Goal: Check status: Check status

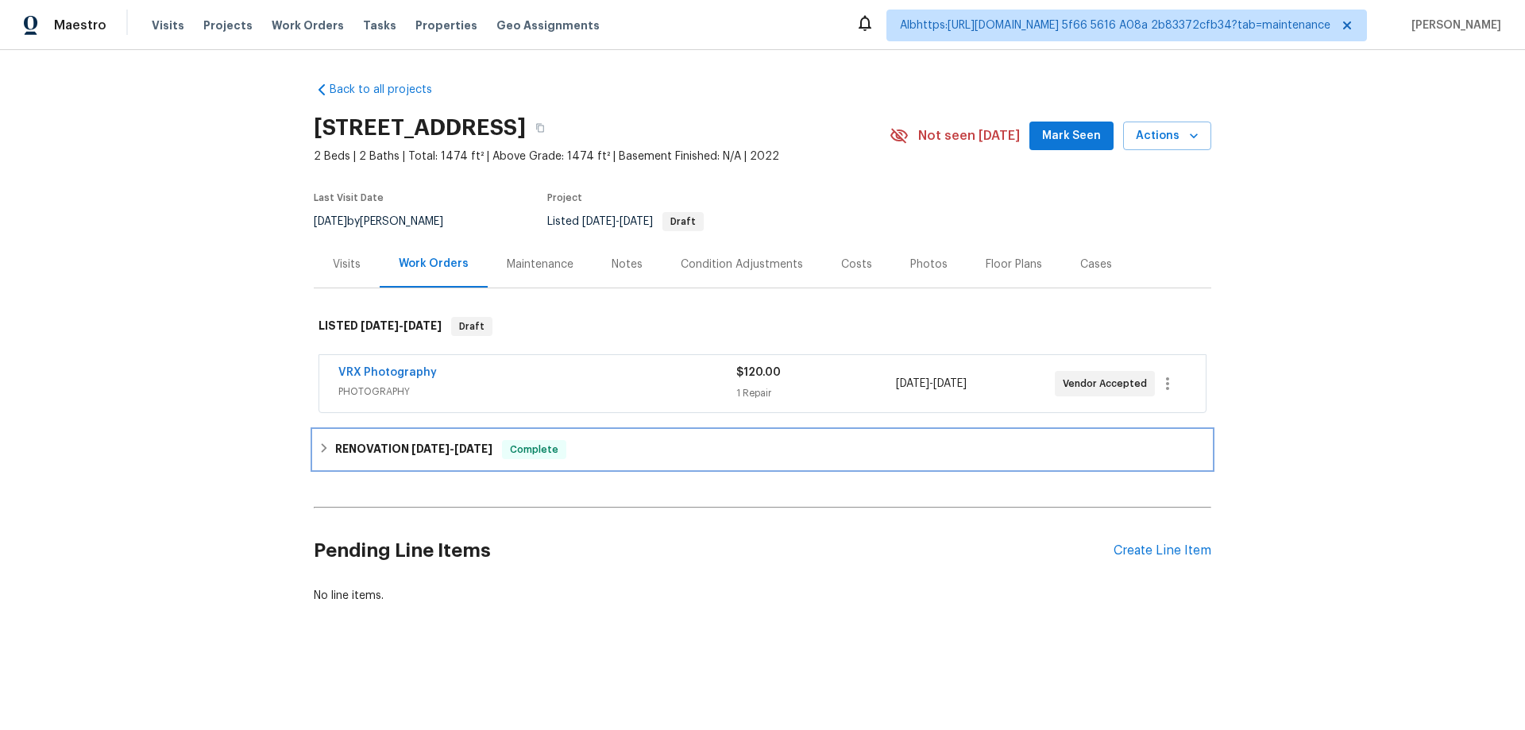
drag, startPoint x: 363, startPoint y: 457, endPoint x: 354, endPoint y: 448, distance: 12.4
click at [362, 457] on h6 "RENOVATION 9/22/25 - 9/24/25" at bounding box center [413, 449] width 157 height 19
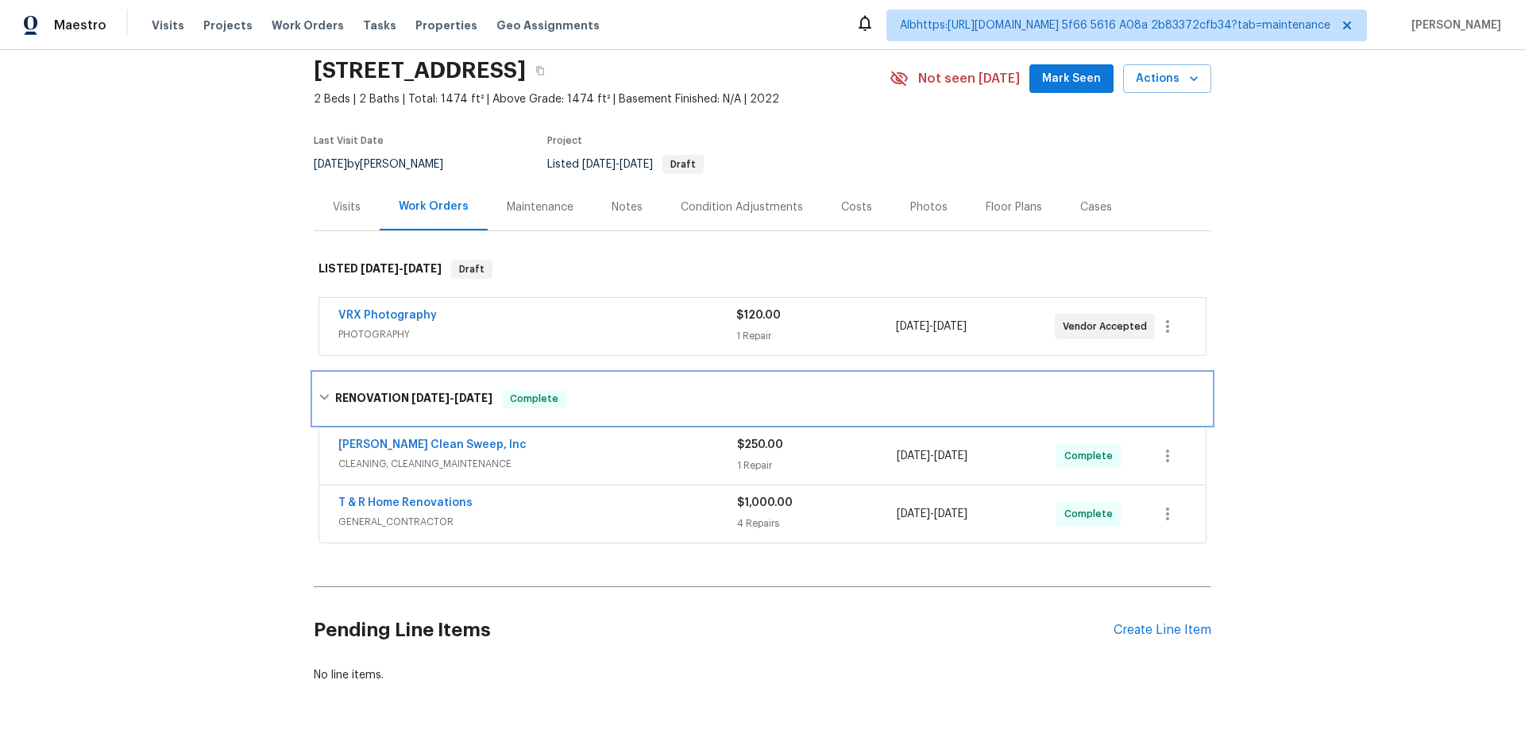
scroll to position [91, 0]
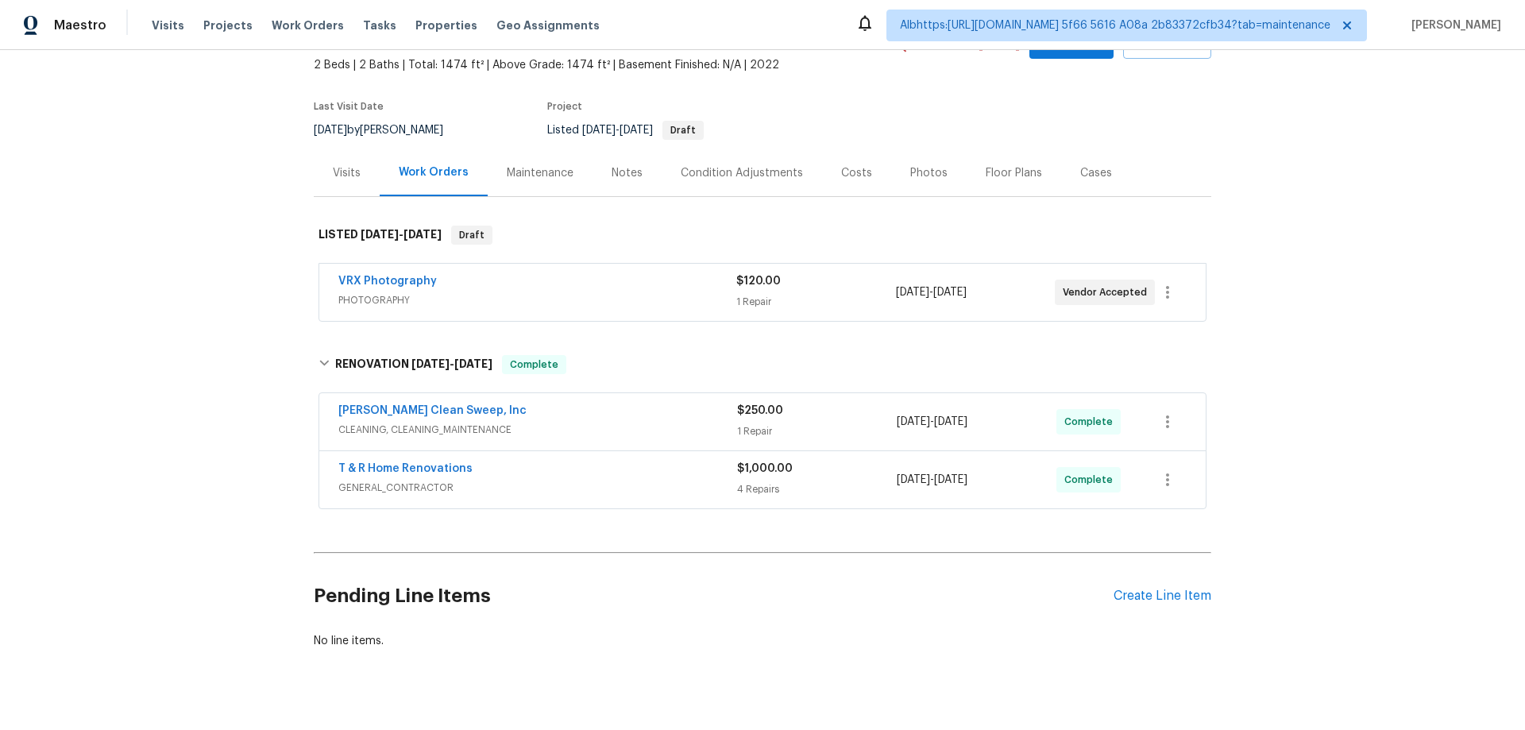
click at [232, 422] on div "Back to all projects 167 Prestwyck Ln, Elyria, OH 44035 2 Beds | 2 Baths | Tota…" at bounding box center [762, 390] width 1525 height 680
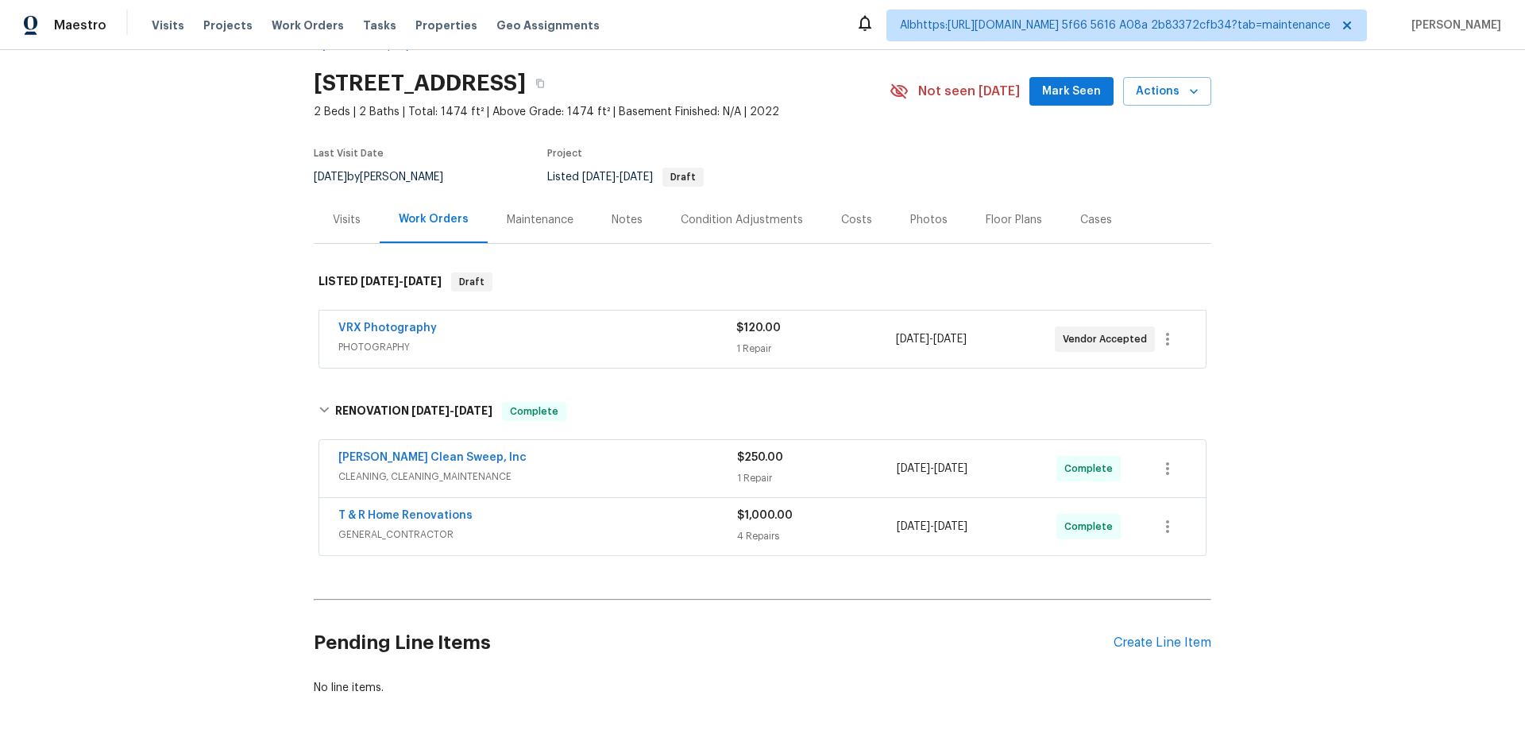
scroll to position [0, 0]
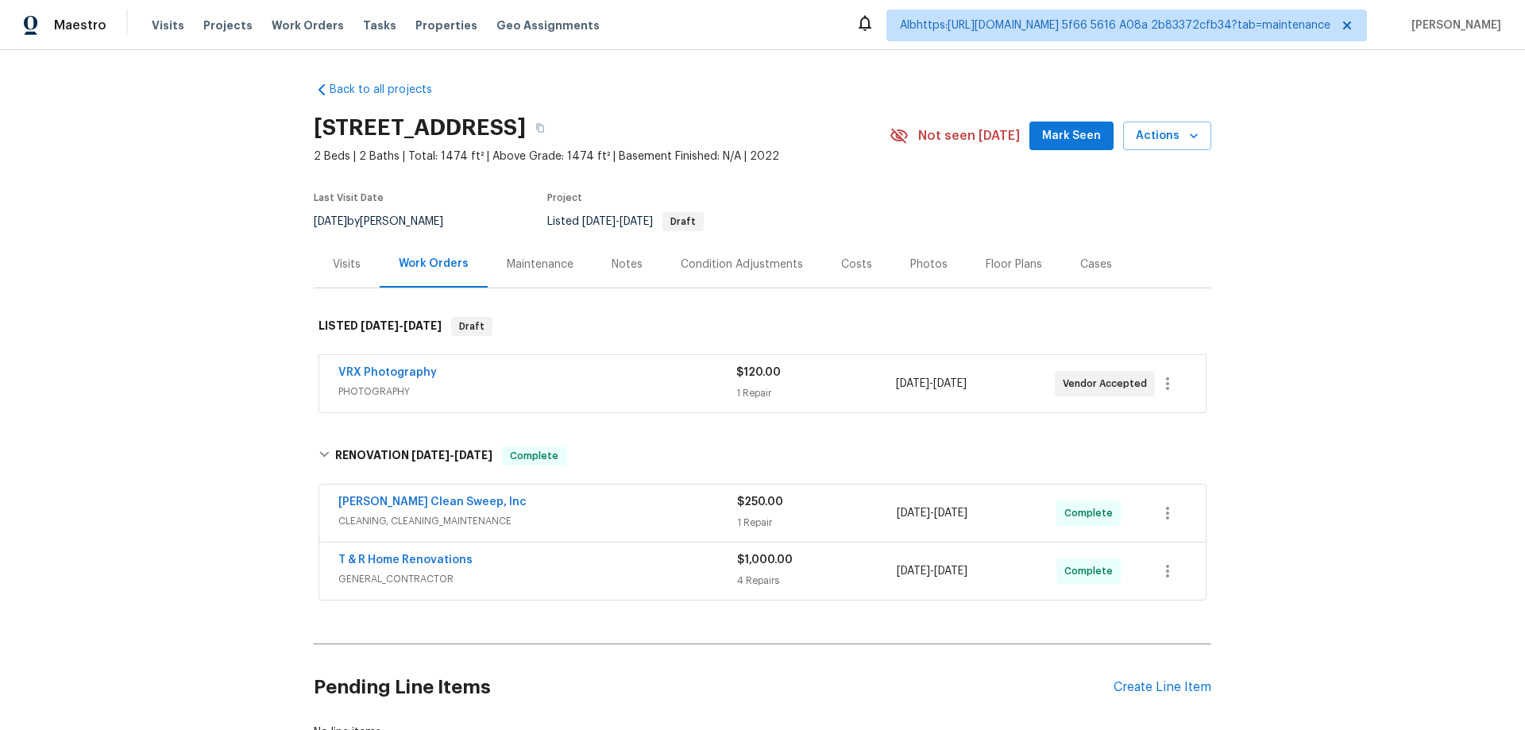
click at [181, 407] on div "Back to all projects 167 Prestwyck Ln, Elyria, OH 44035 2 Beds | 2 Baths | Tota…" at bounding box center [762, 390] width 1525 height 680
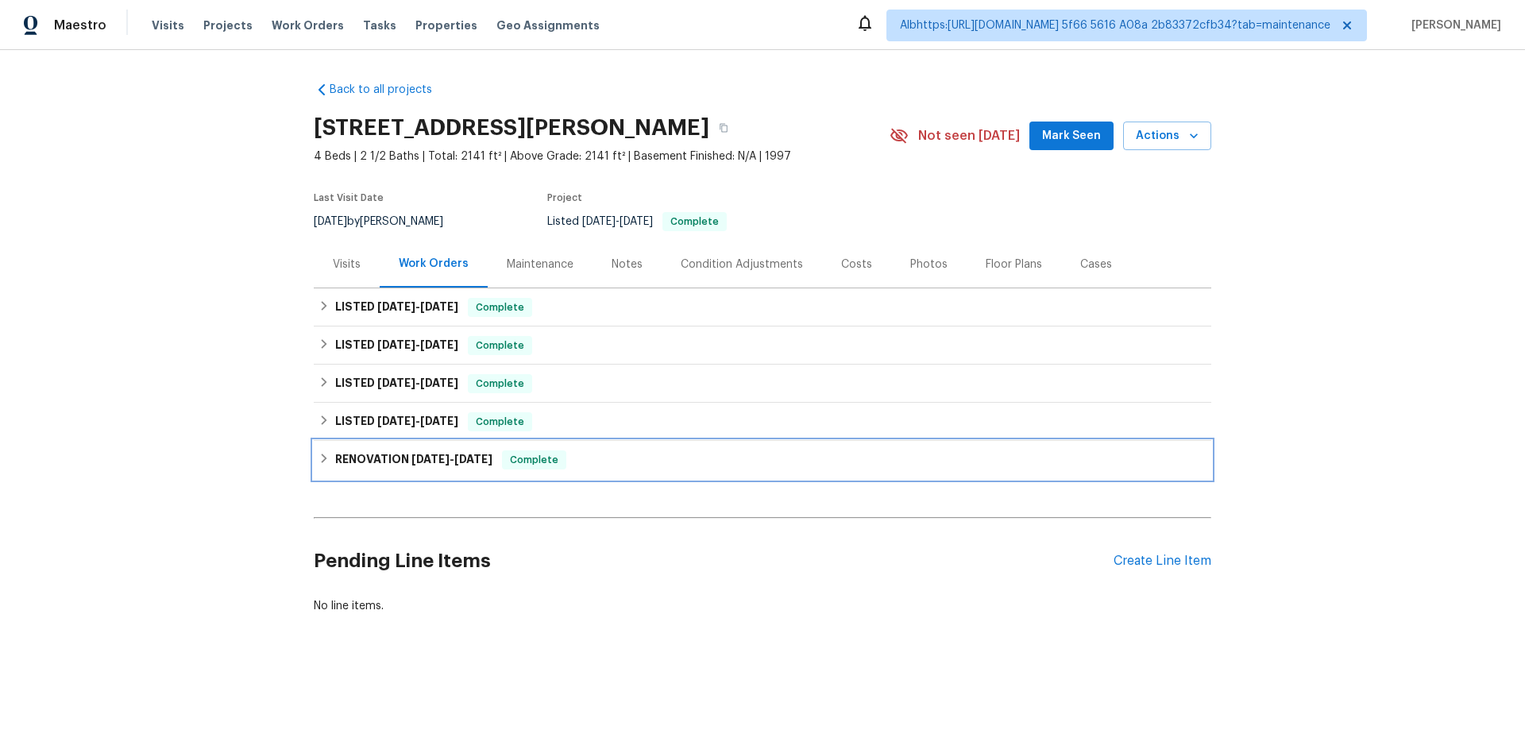
drag, startPoint x: 372, startPoint y: 468, endPoint x: 365, endPoint y: 443, distance: 25.6
click at [372, 466] on h6 "RENOVATION [DATE] - [DATE]" at bounding box center [413, 459] width 157 height 19
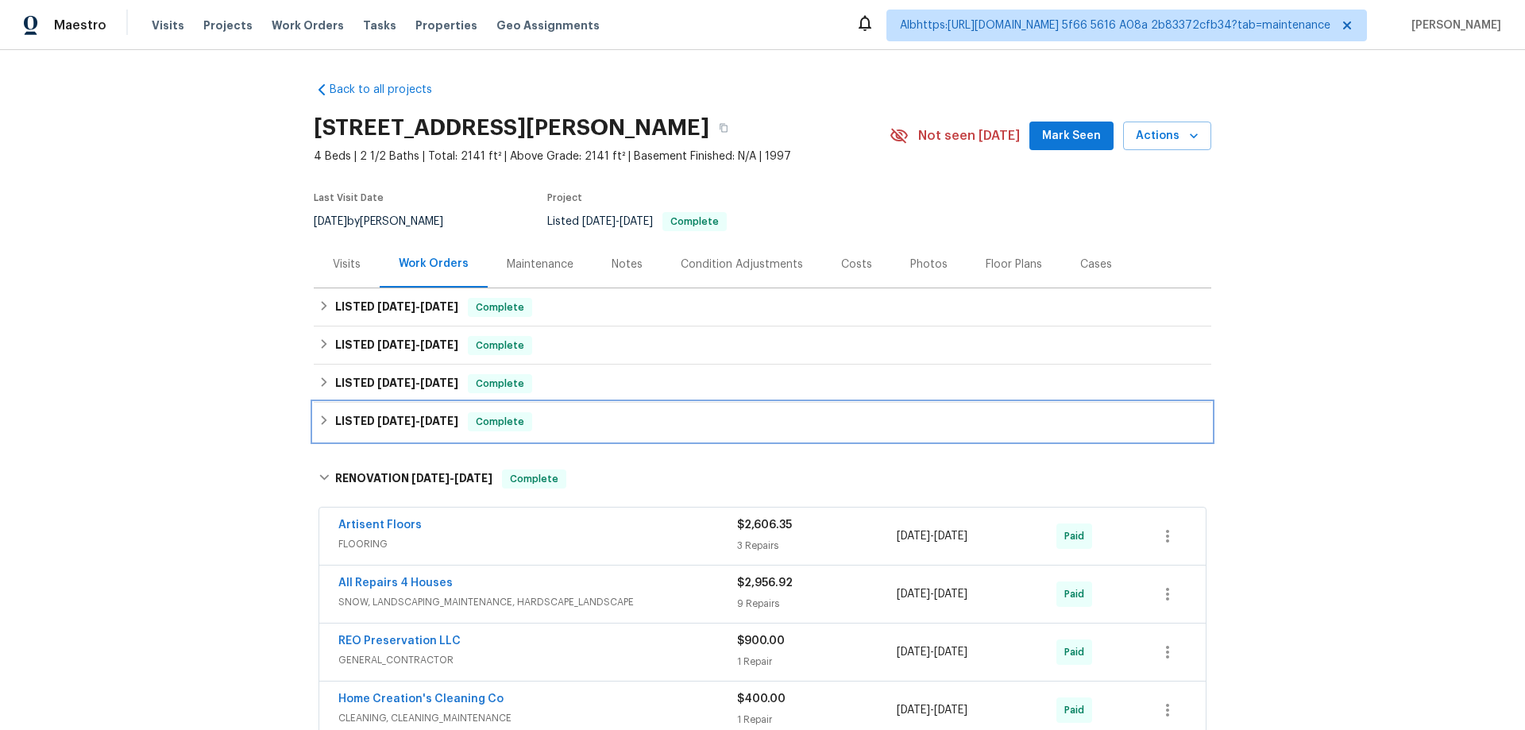
drag, startPoint x: 368, startPoint y: 423, endPoint x: 372, endPoint y: 414, distance: 10.3
click at [368, 423] on h6 "LISTED 8/8/25 - 8/11/25" at bounding box center [396, 421] width 123 height 19
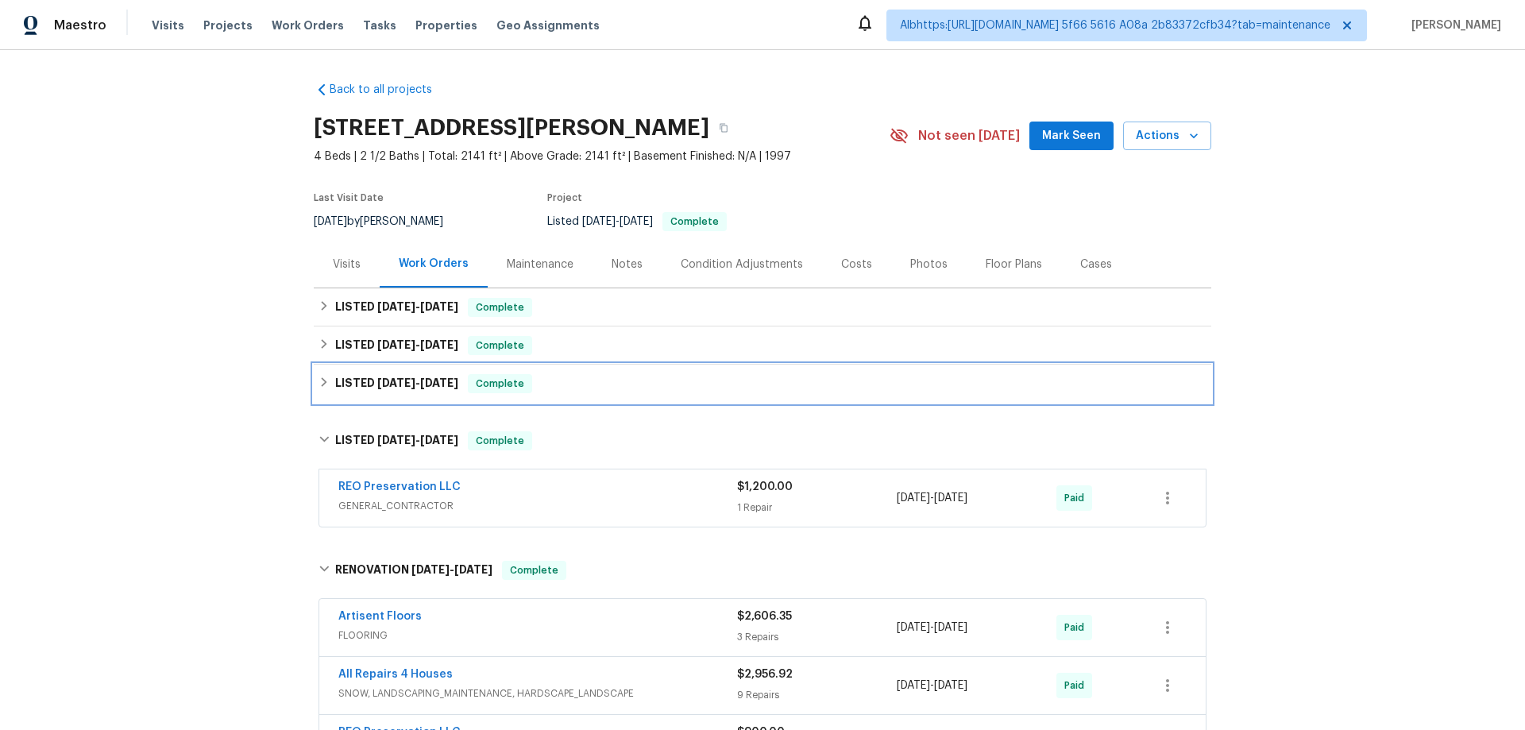
click at [380, 393] on div "LISTED [DATE] - [DATE] Complete" at bounding box center [762, 384] width 897 height 38
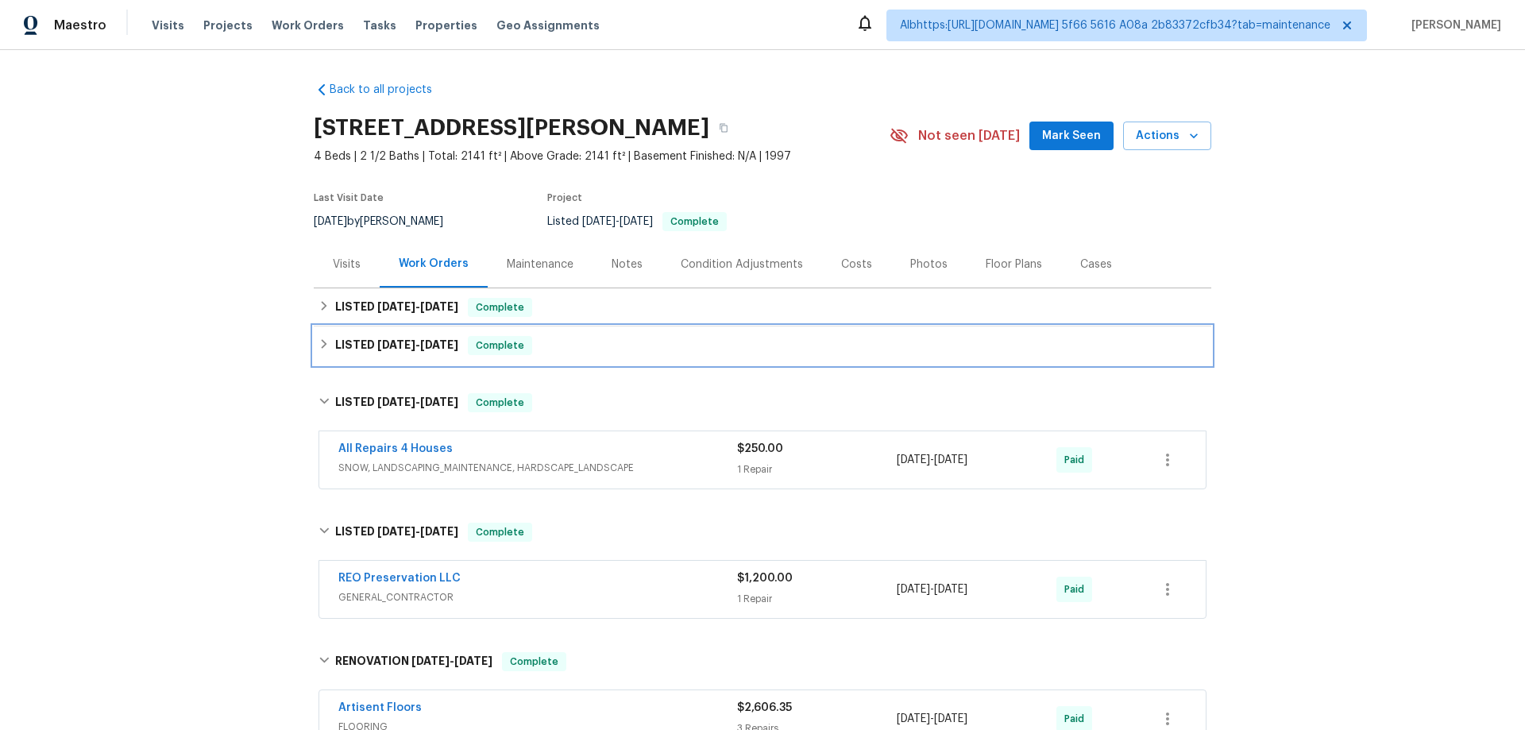
click at [378, 342] on span "[DATE]" at bounding box center [396, 344] width 38 height 11
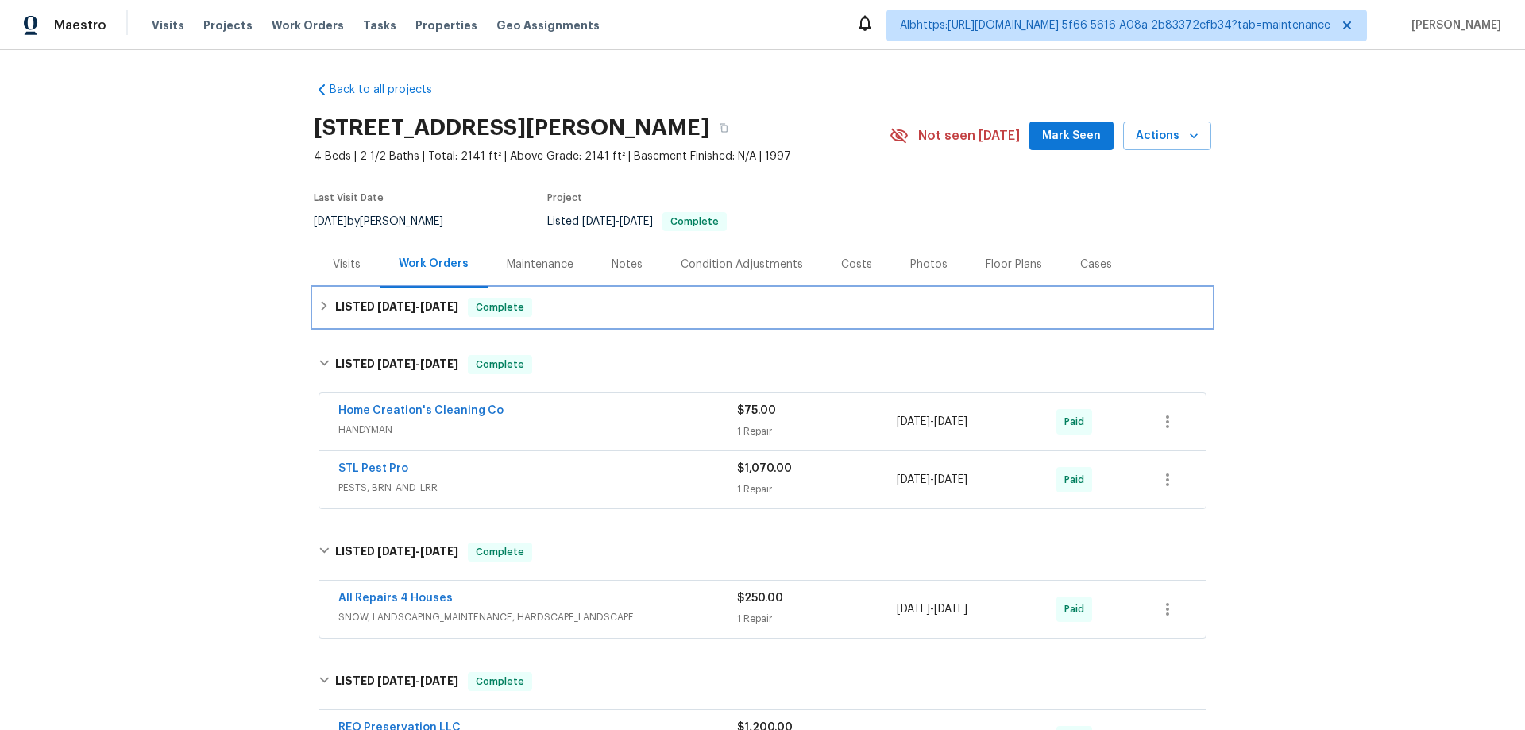
drag, startPoint x: 381, startPoint y: 324, endPoint x: 290, endPoint y: 338, distance: 92.4
click at [381, 323] on div "LISTED [DATE] - [DATE] Complete" at bounding box center [762, 307] width 897 height 38
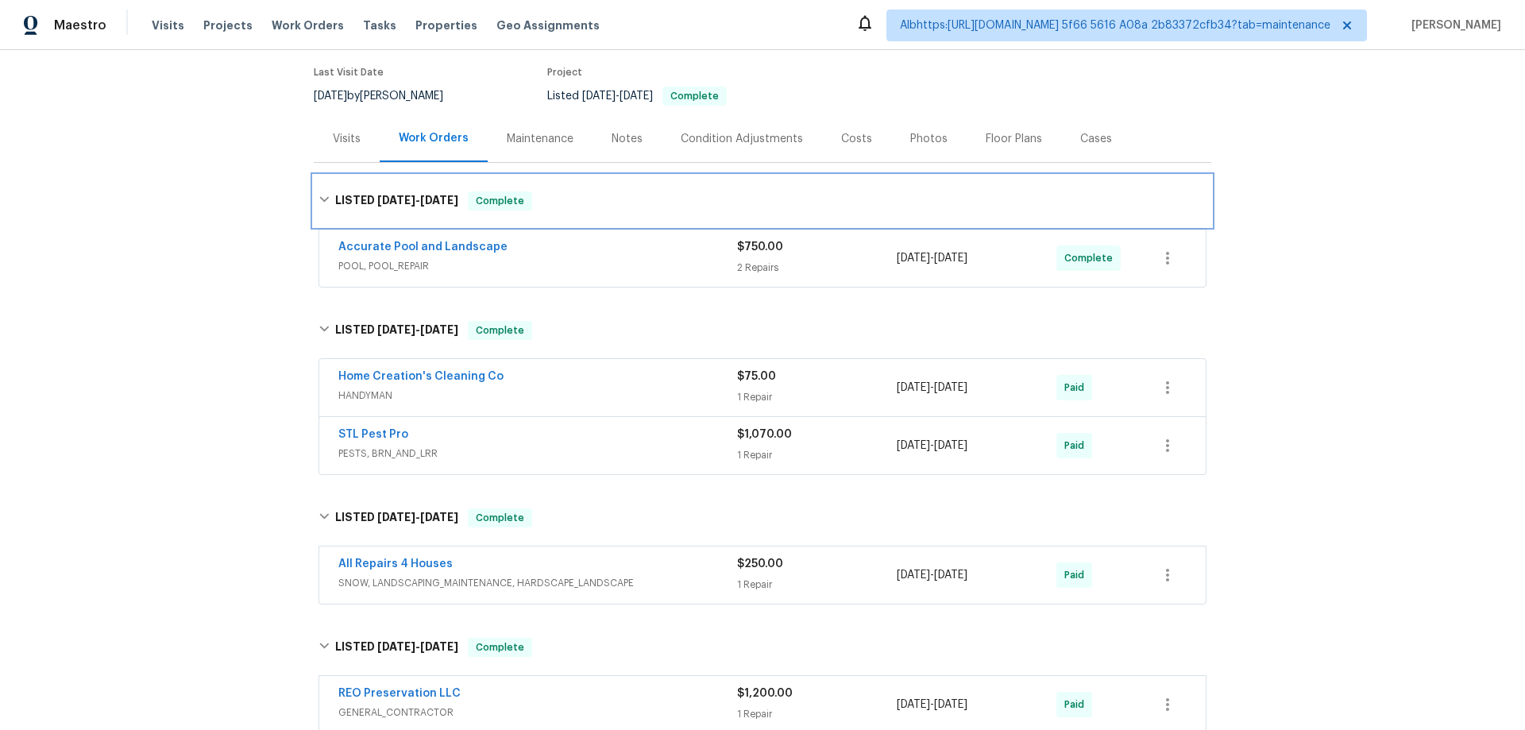
scroll to position [318, 0]
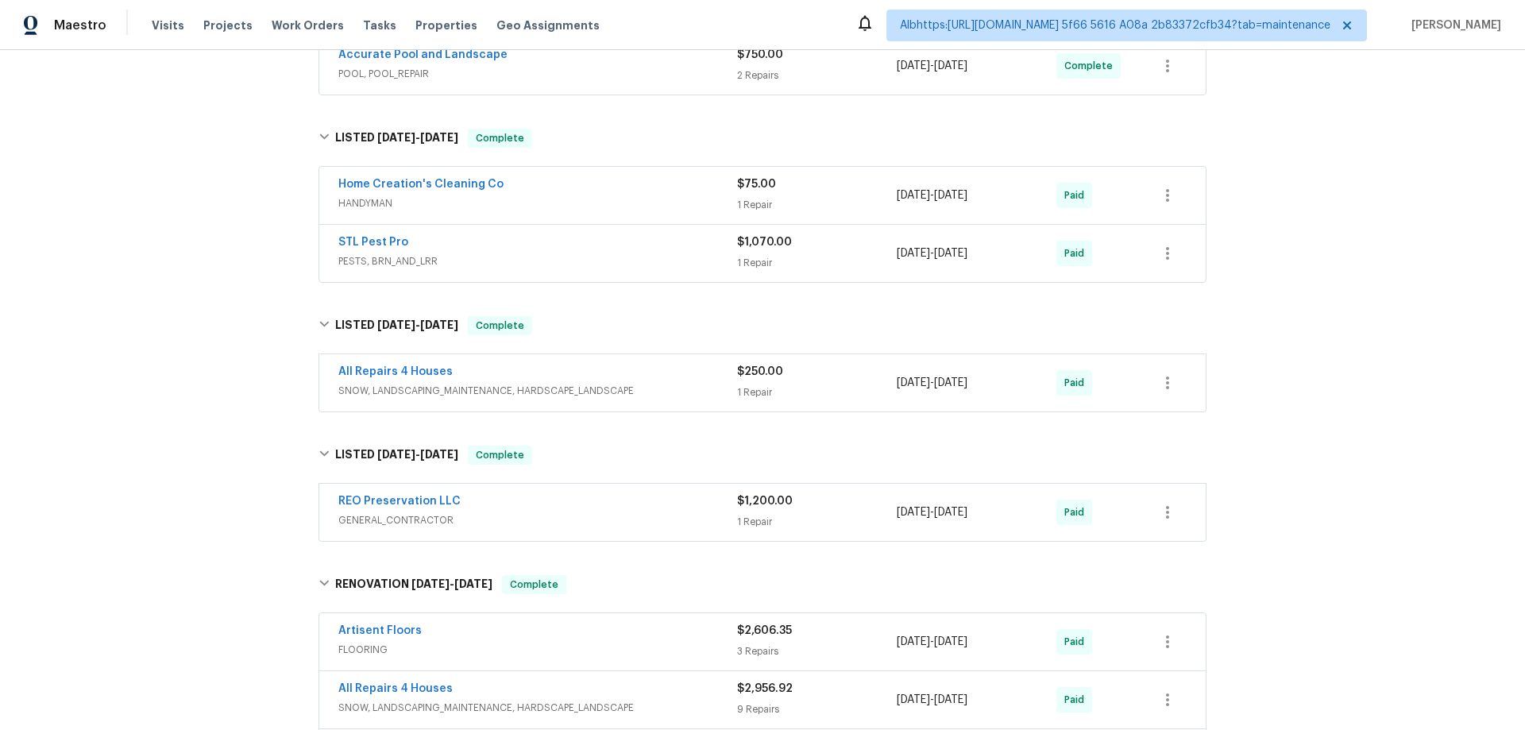
click at [191, 374] on div "Back to all projects [STREET_ADDRESS][PERSON_NAME] 4 Beds | 2 1/2 Baths | Total…" at bounding box center [762, 390] width 1525 height 680
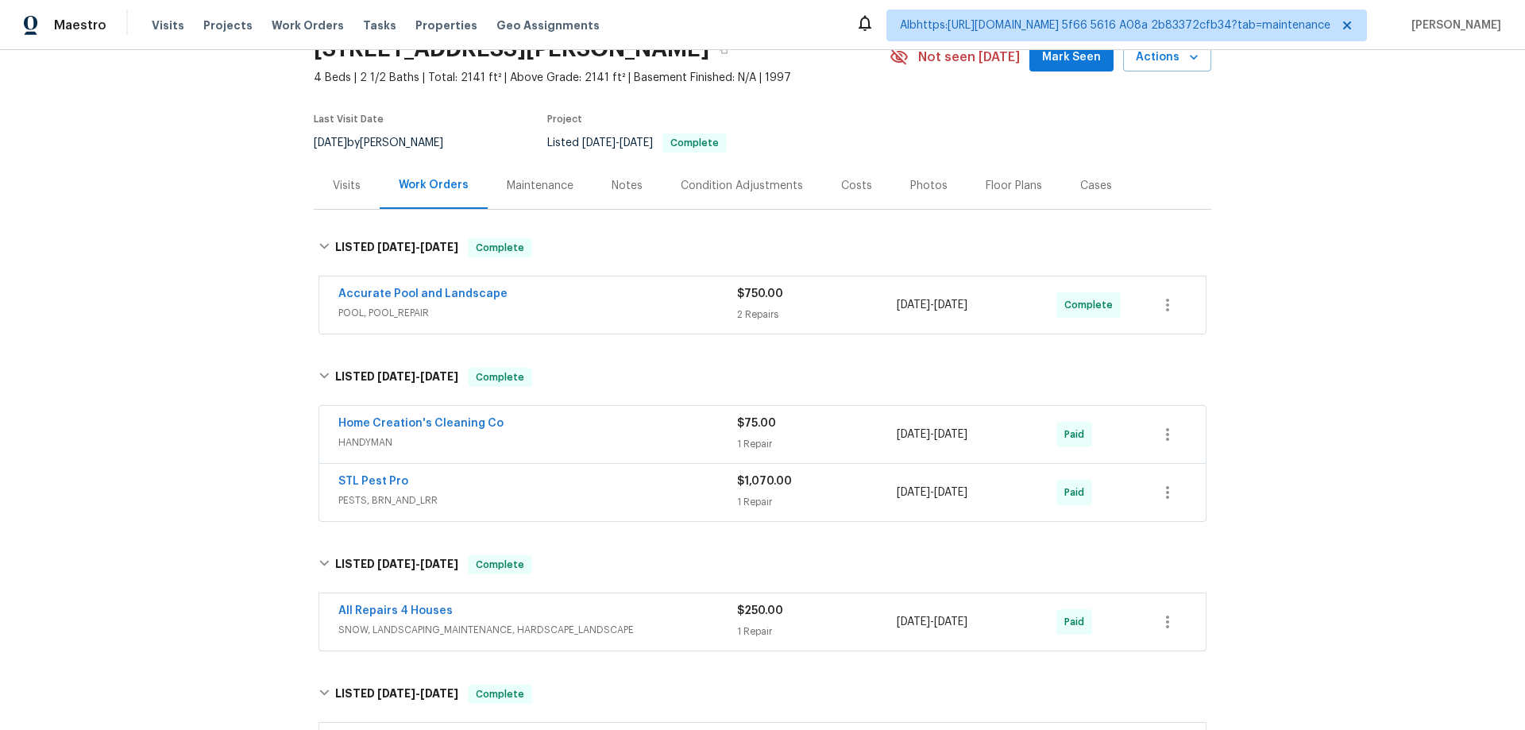
click at [631, 320] on span "POOL, POOL_REPAIR" at bounding box center [537, 313] width 399 height 16
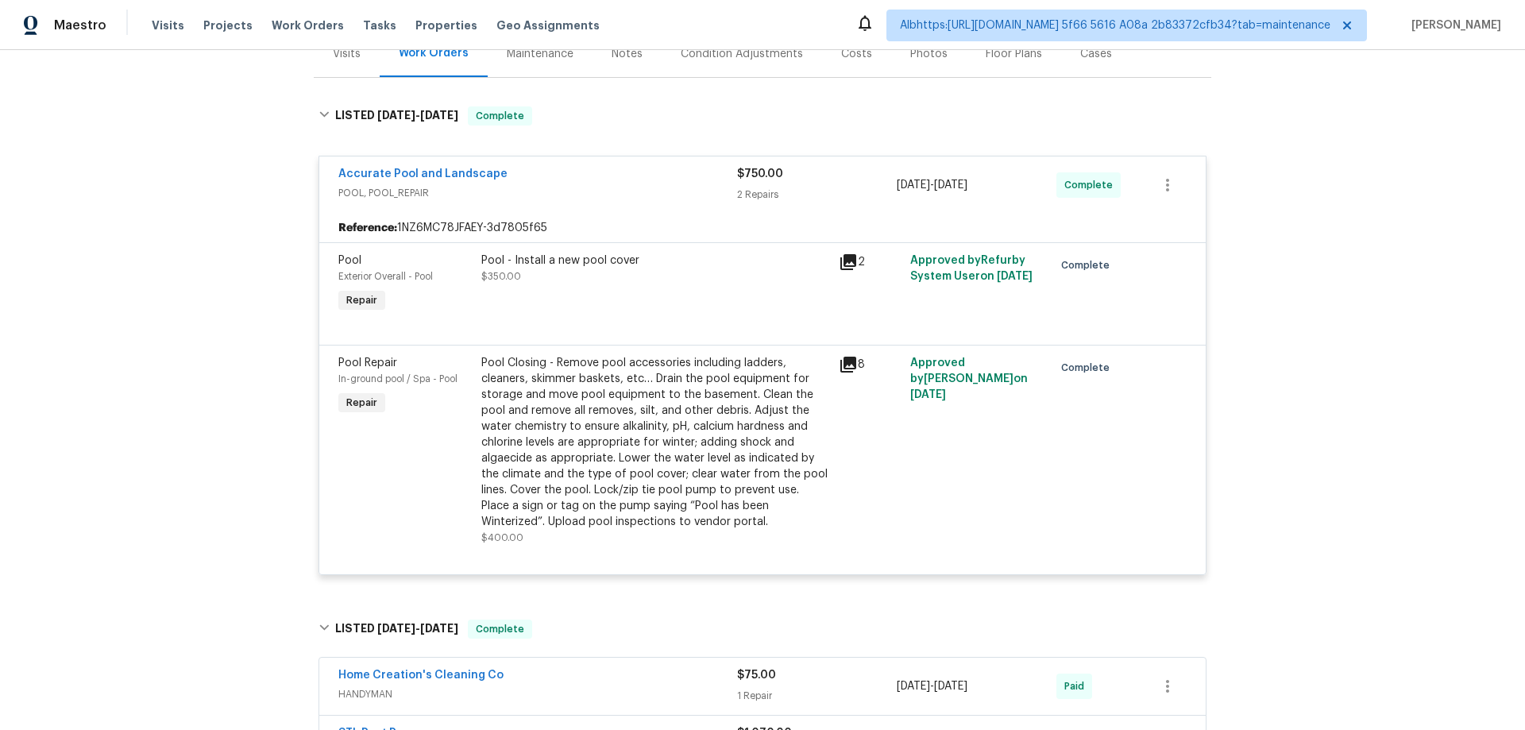
scroll to position [237, 0]
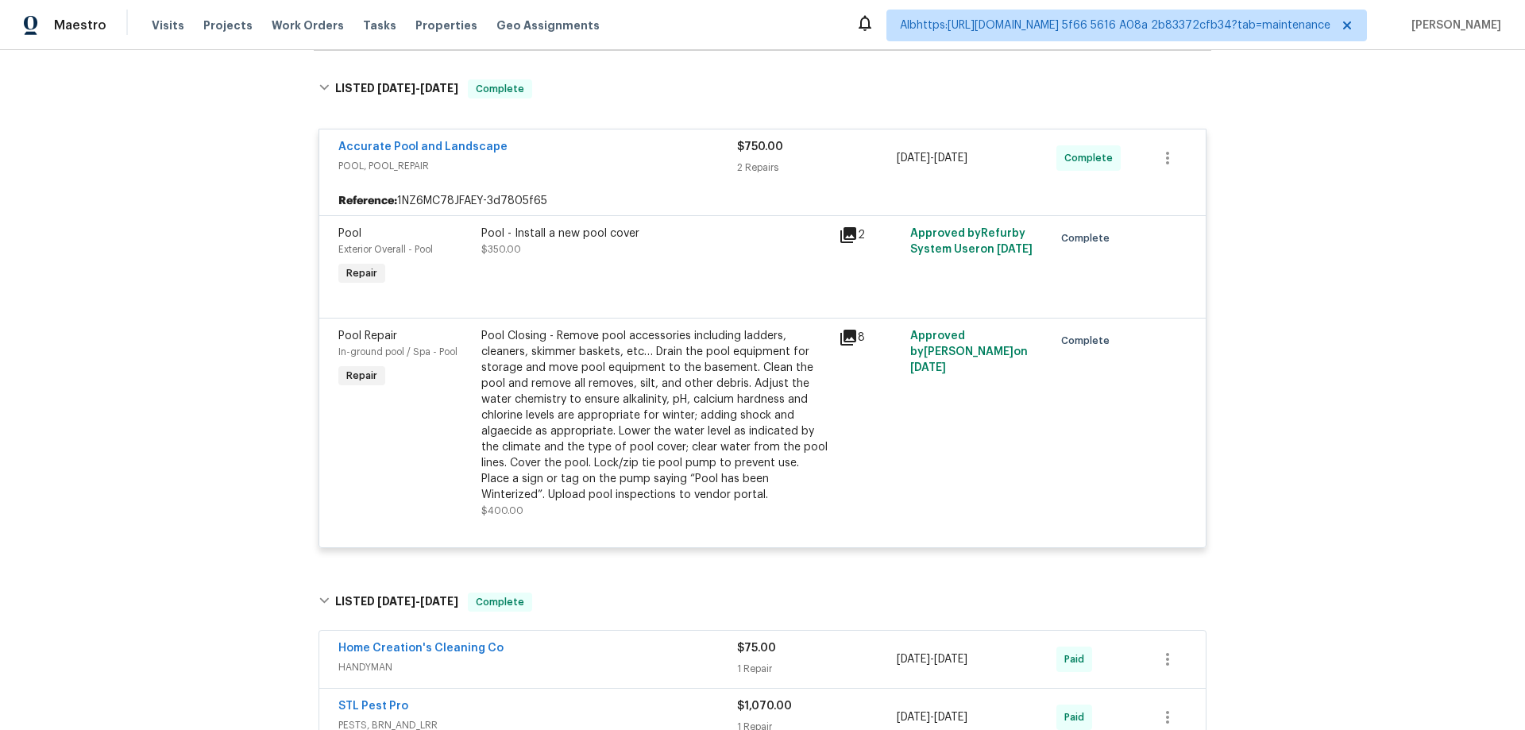
click at [234, 461] on div "Back to all projects [STREET_ADDRESS][PERSON_NAME] 4 Beds | 2 1/2 Baths | Total…" at bounding box center [762, 390] width 1525 height 680
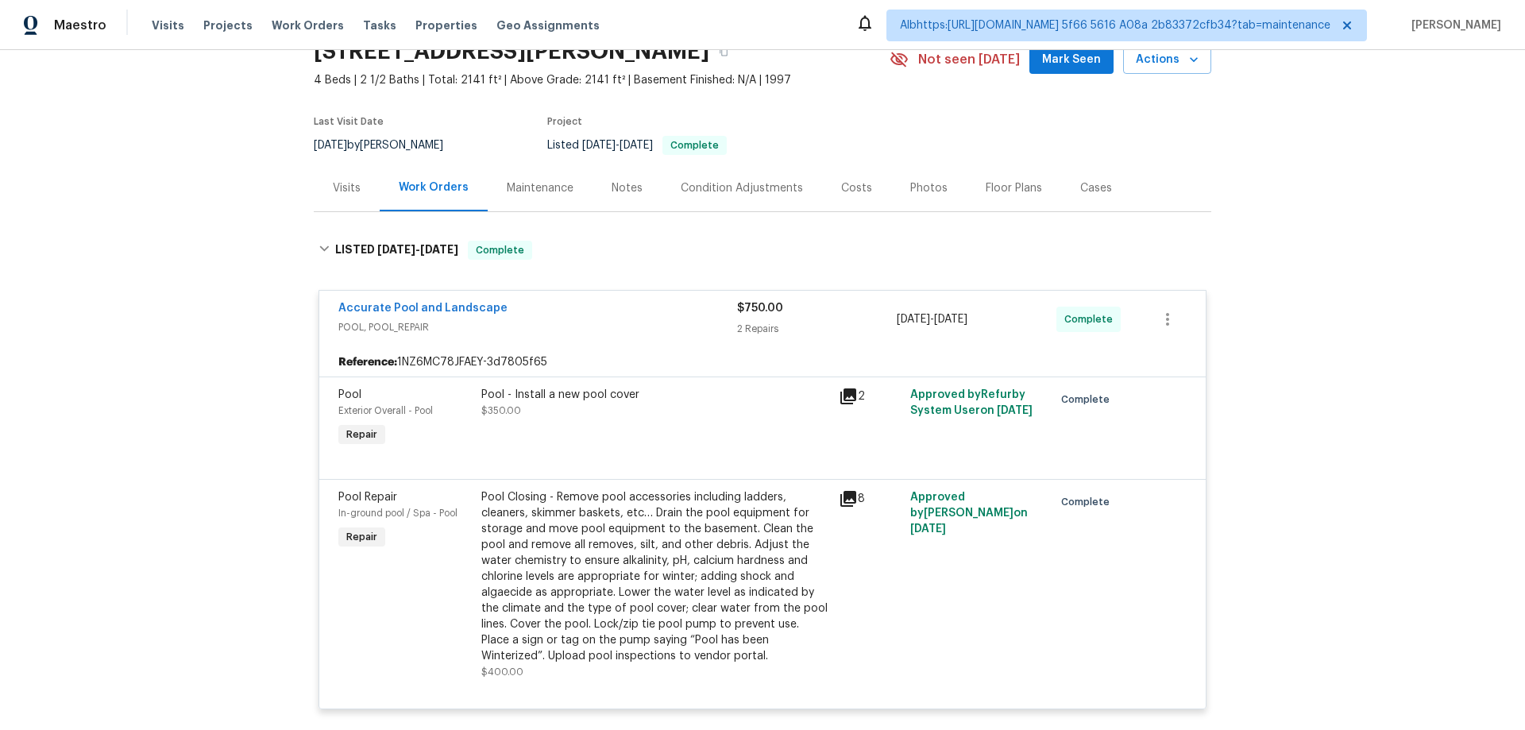
scroll to position [0, 0]
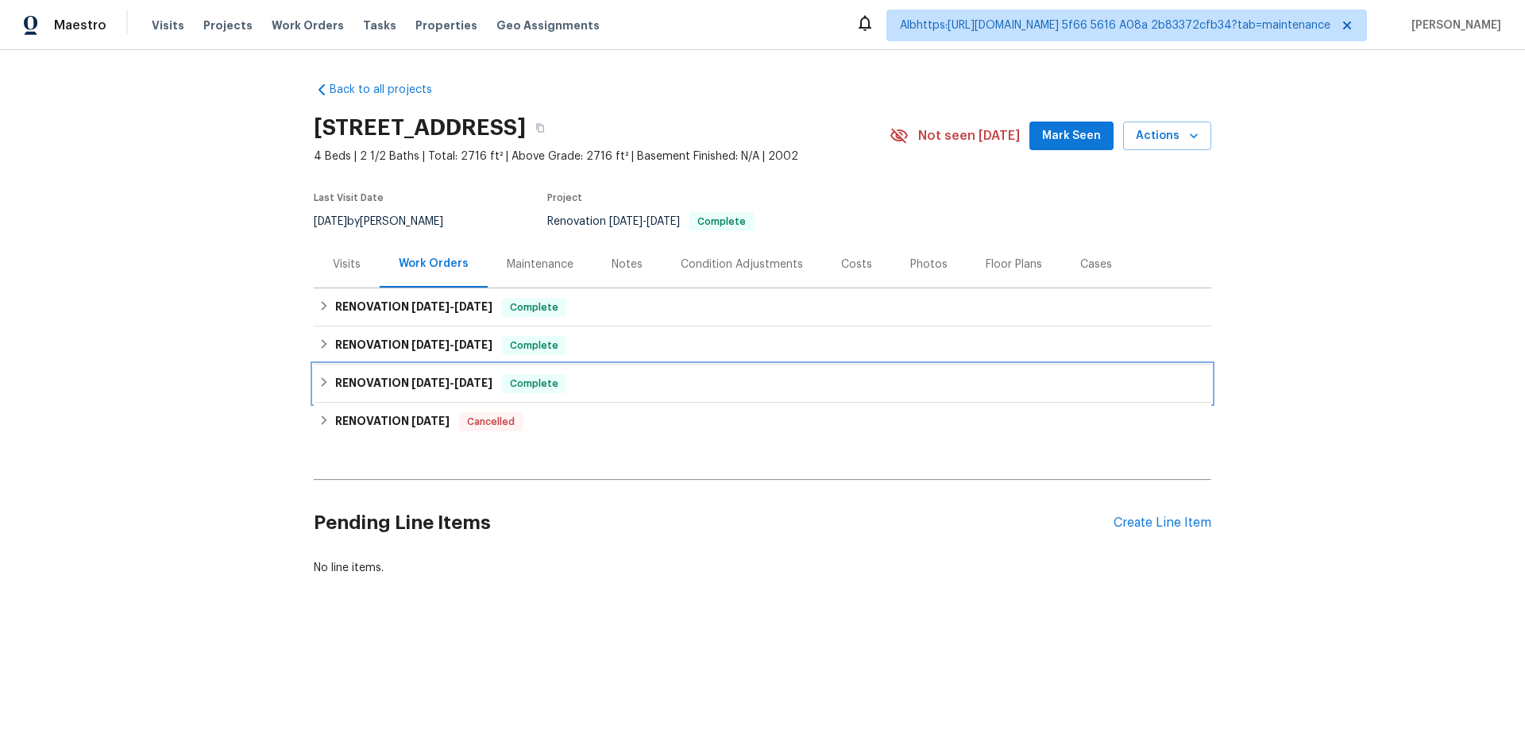
click at [394, 379] on h6 "RENOVATION 8/28/25 - 9/22/25" at bounding box center [413, 383] width 157 height 19
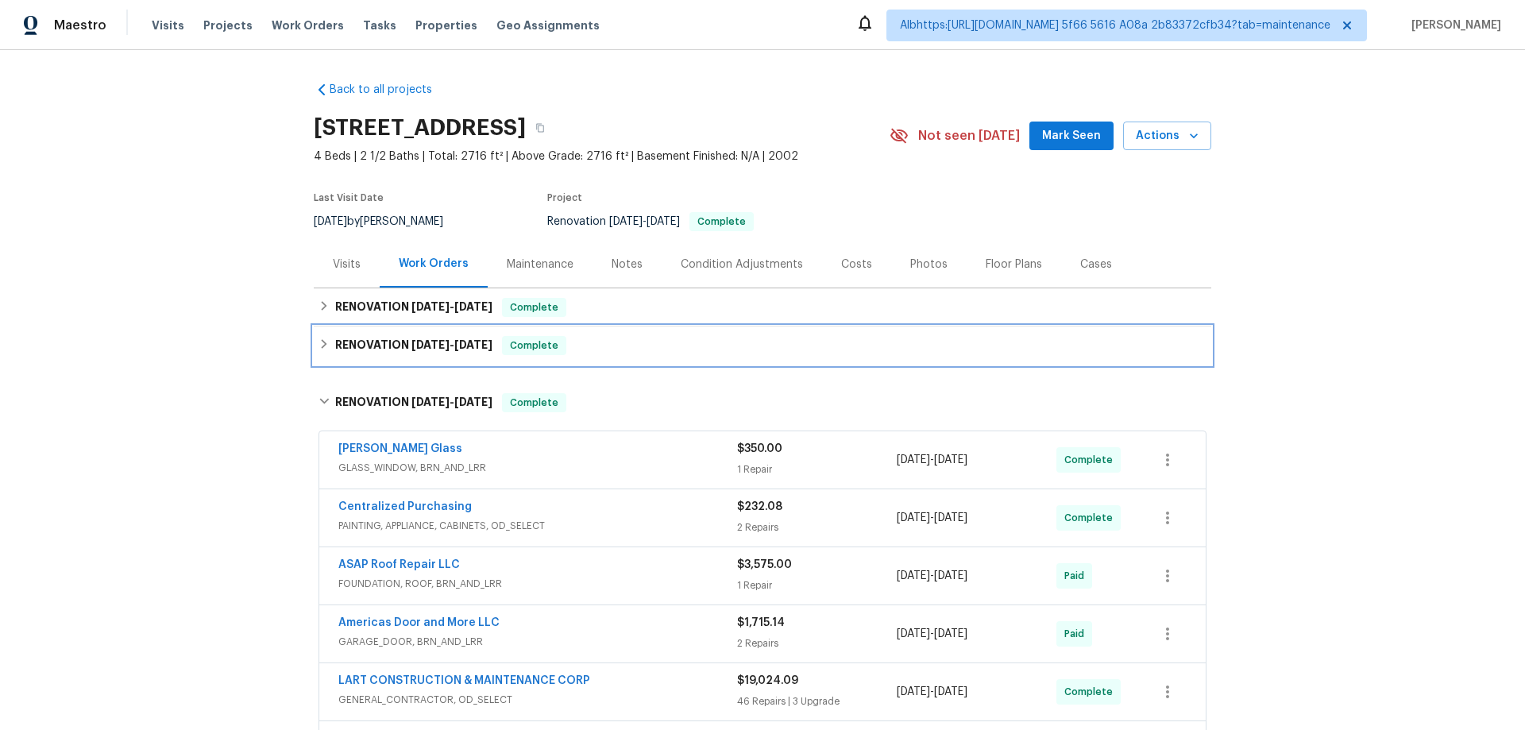
click at [381, 347] on h6 "RENOVATION 8/28/25 - 9/17/25" at bounding box center [413, 345] width 157 height 19
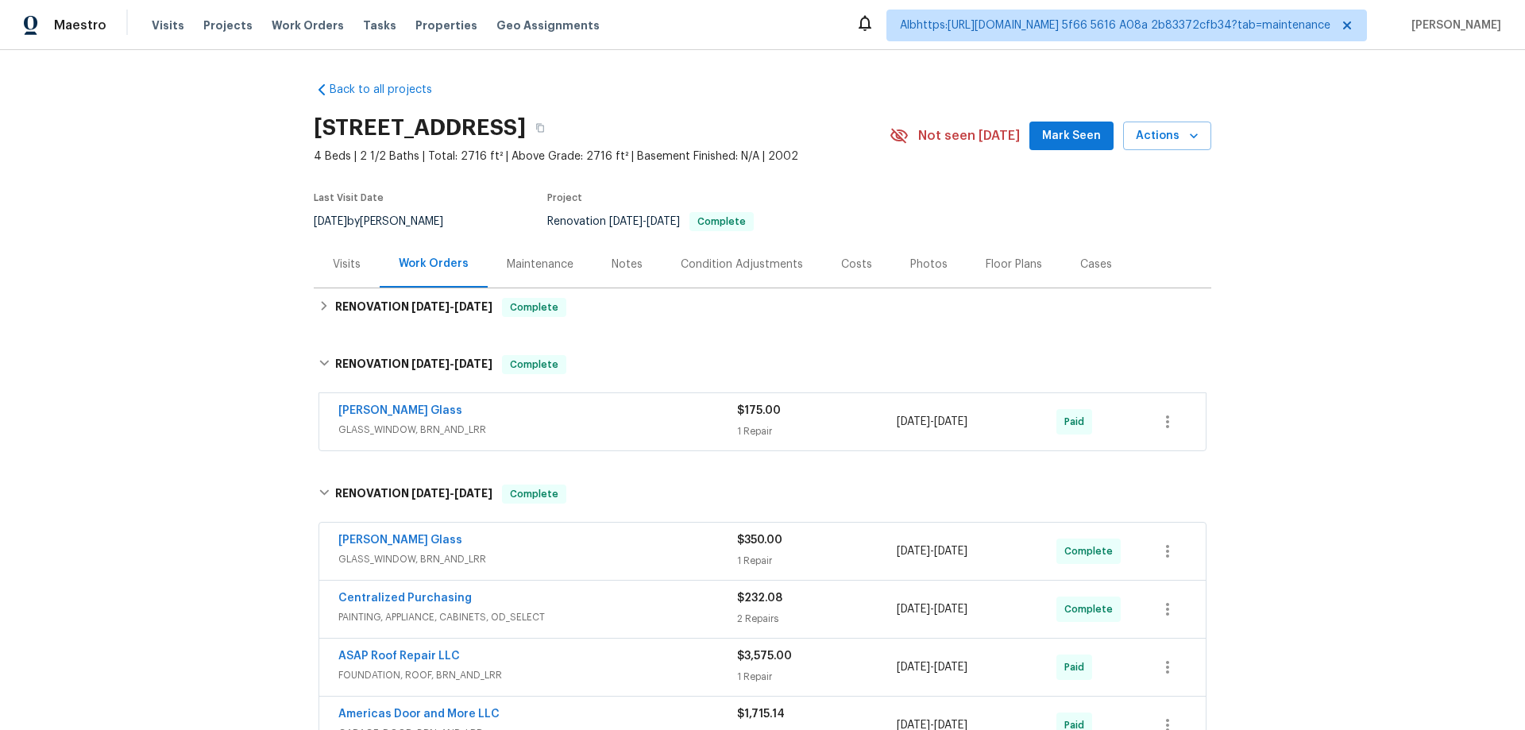
click at [381, 326] on div "Back to all projects 2222 Princess Snow Cir, Katy, TX 77493 4 Beds | 2 1/2 Bath…" at bounding box center [762, 687] width 897 height 1237
click at [350, 316] on h6 "RENOVATION 8/28/25 - 9/17/25" at bounding box center [413, 307] width 157 height 19
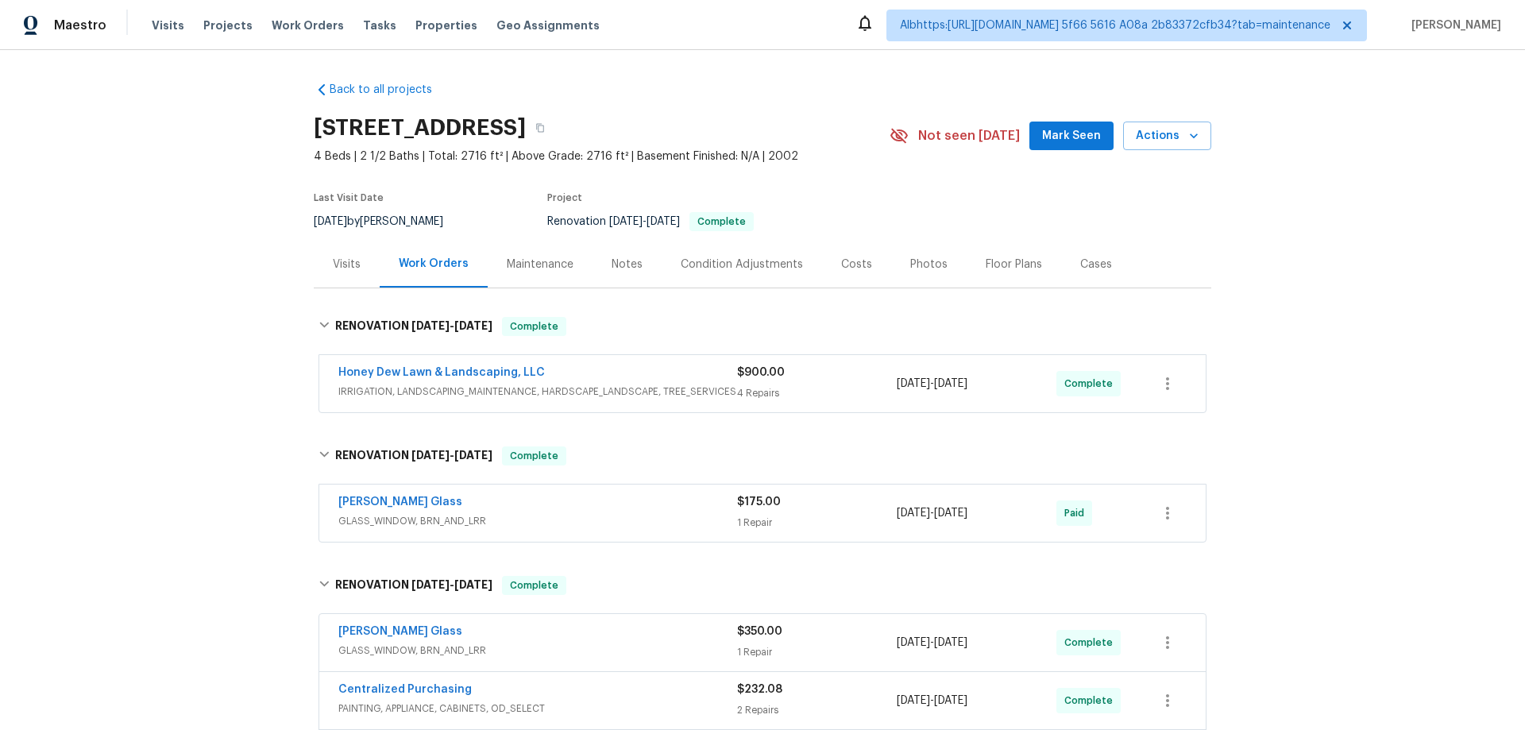
click at [234, 349] on div "Back to all projects 2222 Princess Snow Cir, Katy, TX 77493 4 Beds | 2 1/2 Bath…" at bounding box center [762, 390] width 1525 height 680
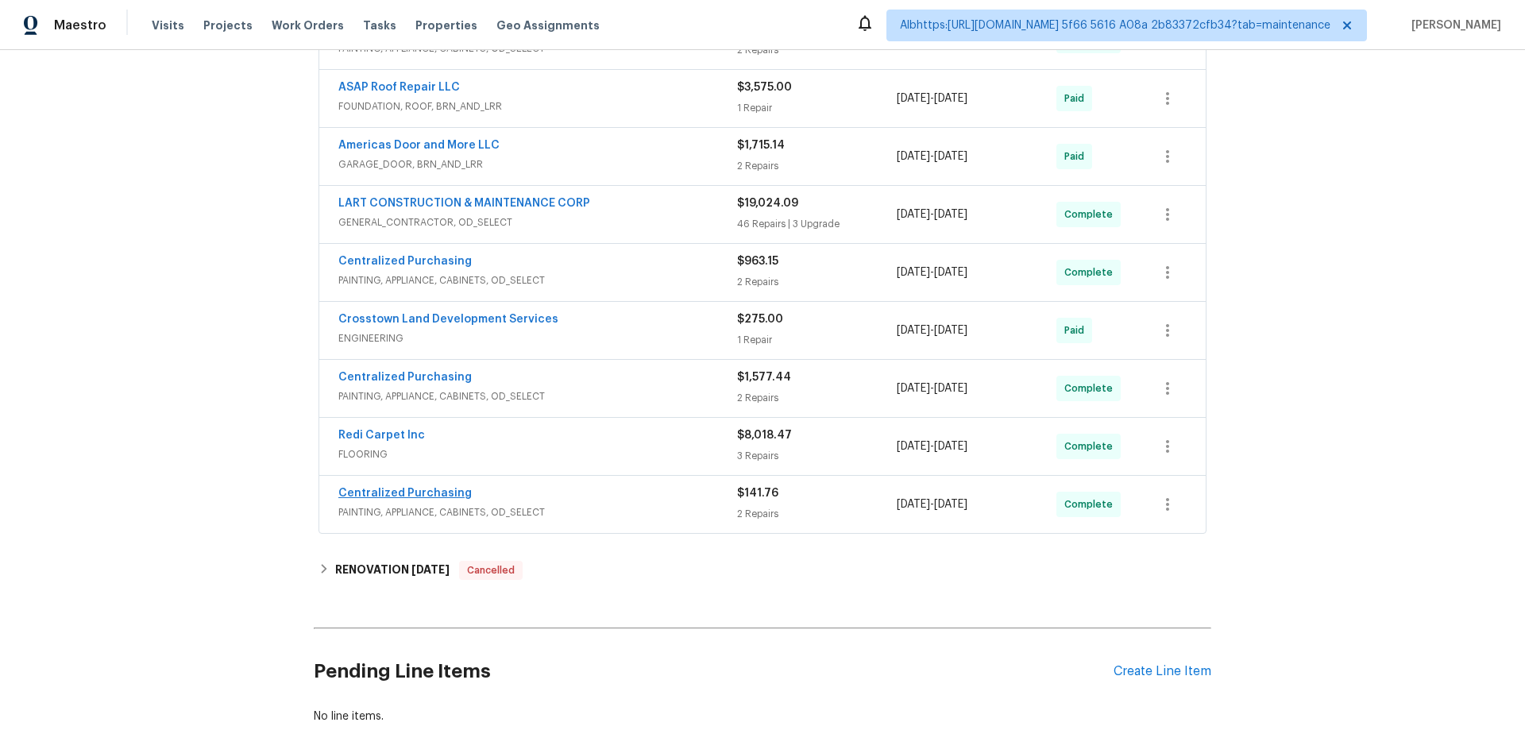
scroll to position [774, 0]
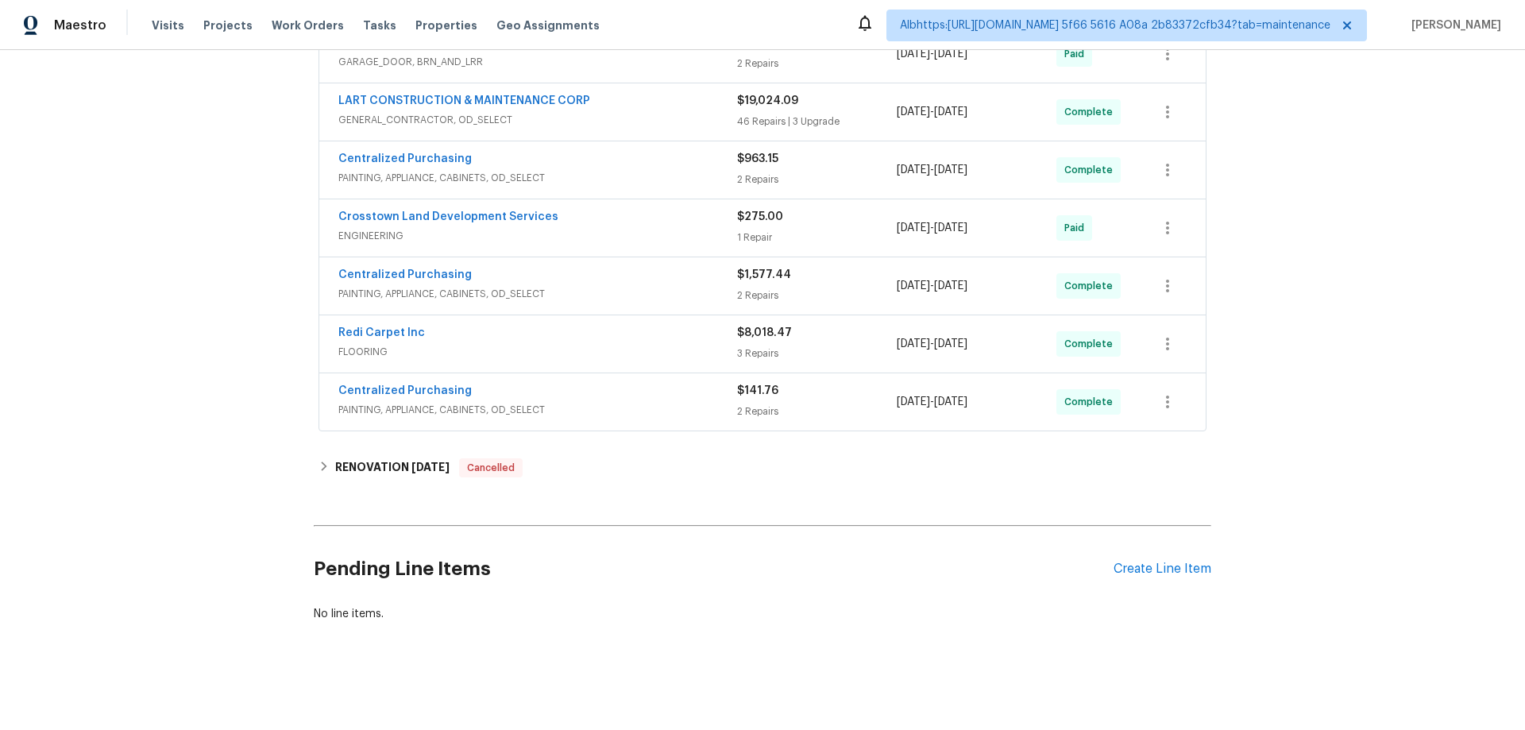
drag, startPoint x: 242, startPoint y: 371, endPoint x: 226, endPoint y: 376, distance: 16.6
click at [241, 372] on div "Back to all projects 2222 Princess Snow Cir, Katy, TX 77493 4 Beds | 2 1/2 Bath…" at bounding box center [762, 390] width 1525 height 680
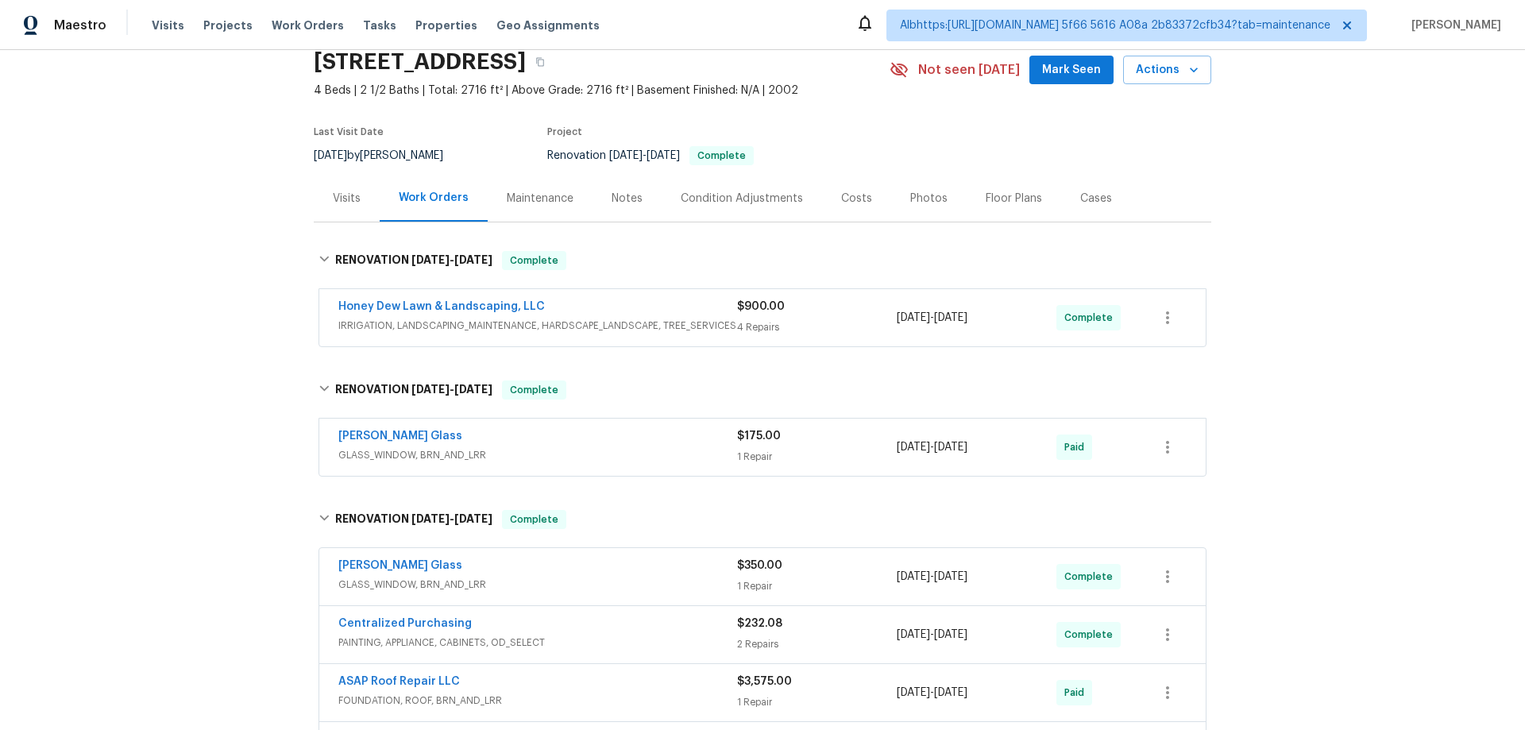
scroll to position [0, 0]
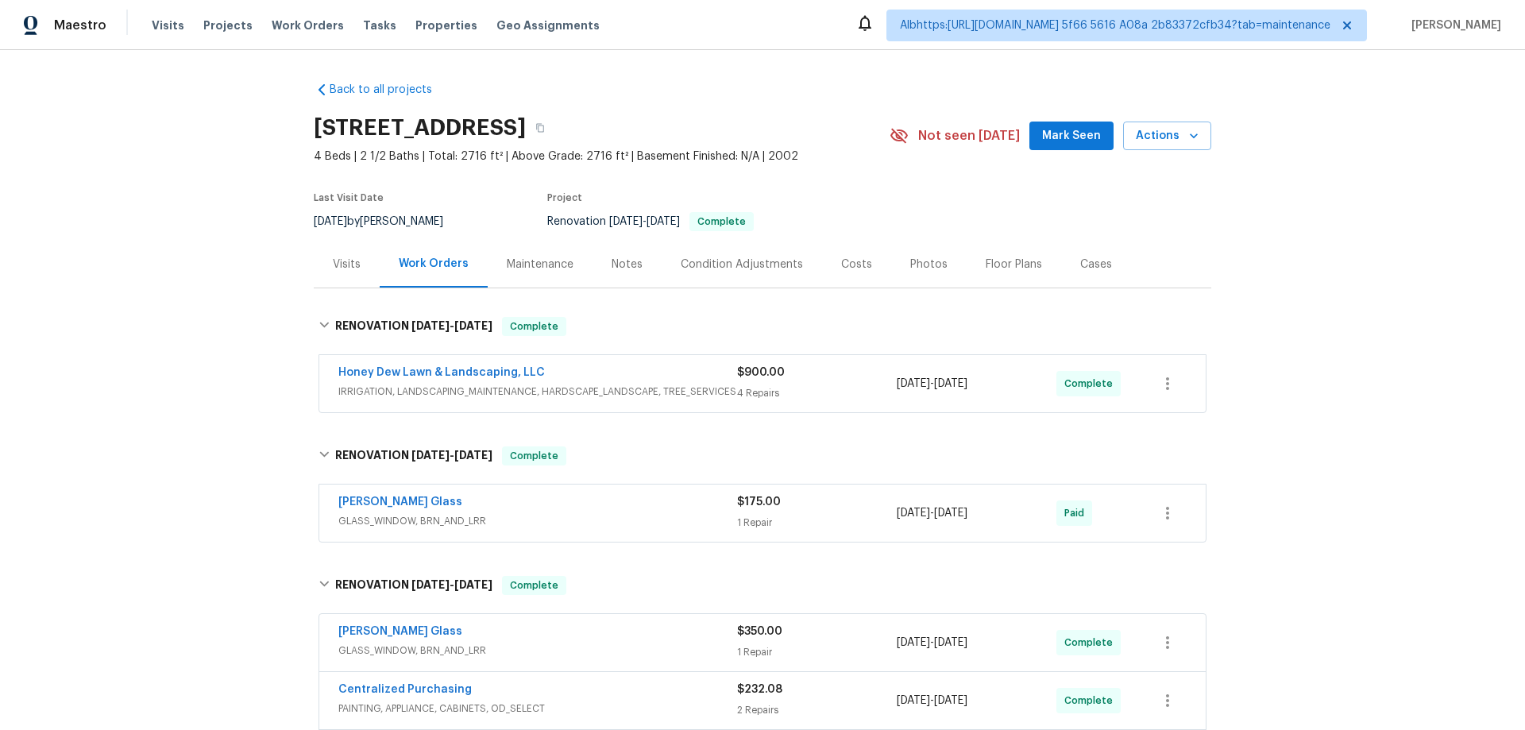
click at [235, 323] on div "Back to all projects 2222 Princess Snow Cir, Katy, TX 77493 4 Beds | 2 1/2 Bath…" at bounding box center [762, 390] width 1525 height 680
click at [131, 379] on div "Back to all projects 2222 Princess Snow Cir, Katy, TX 77493 4 Beds | 2 1/2 Bath…" at bounding box center [762, 390] width 1525 height 680
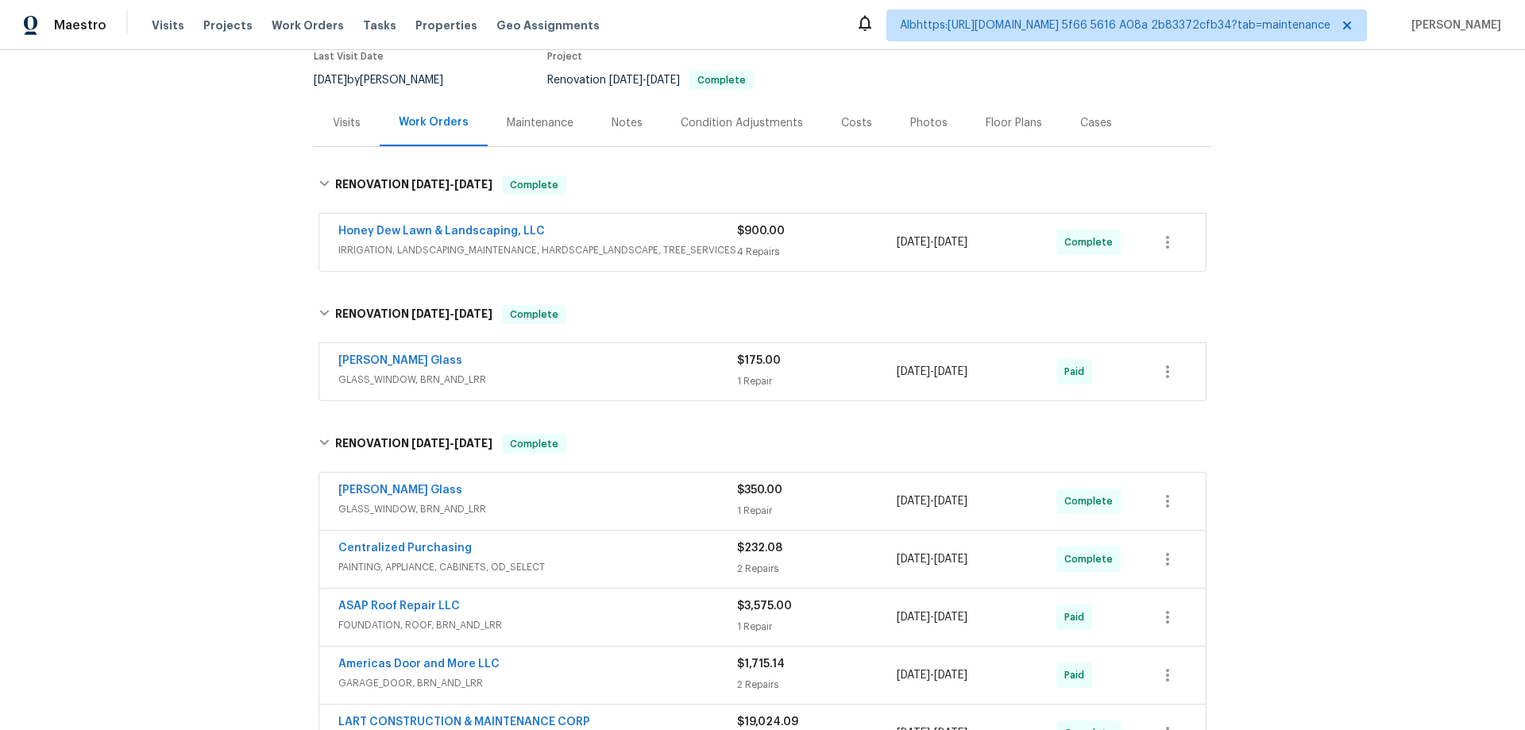
scroll to position [477, 0]
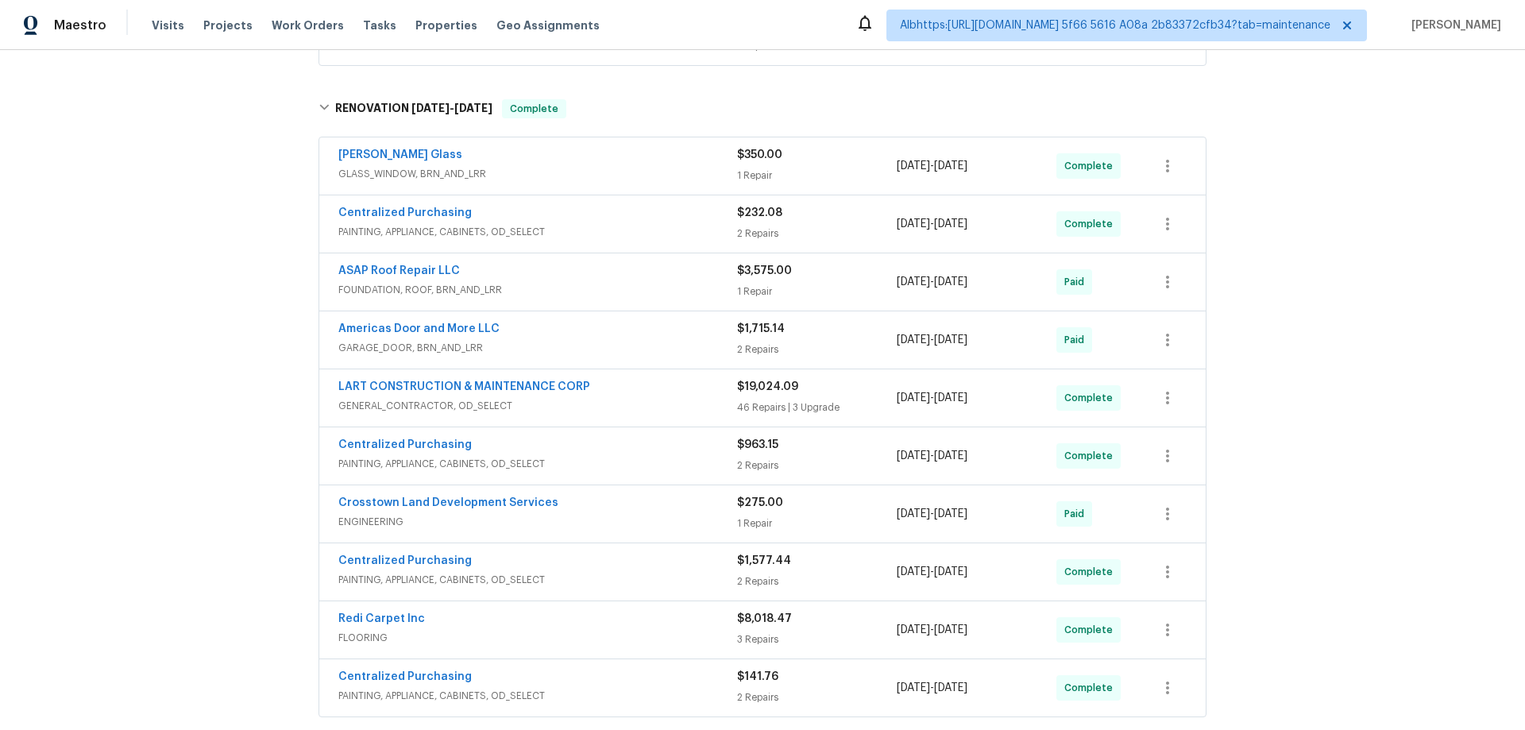
click at [149, 380] on div "Back to all projects 2222 Princess Snow Cir, Katy, TX 77493 4 Beds | 2 1/2 Bath…" at bounding box center [762, 390] width 1525 height 680
click at [126, 503] on div "Back to all projects 2222 Princess Snow Cir, Katy, TX 77493 4 Beds | 2 1/2 Bath…" at bounding box center [762, 390] width 1525 height 680
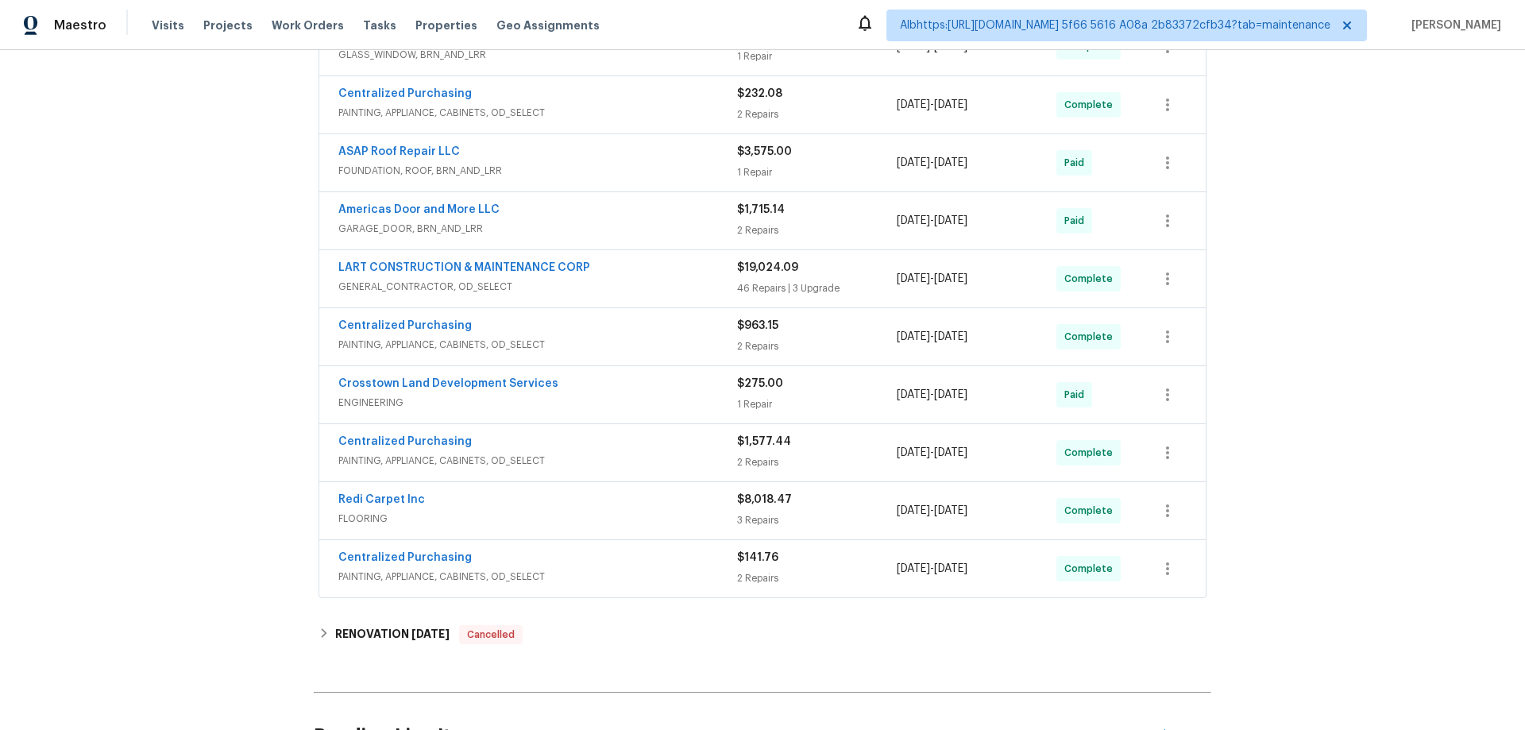
scroll to position [0, 0]
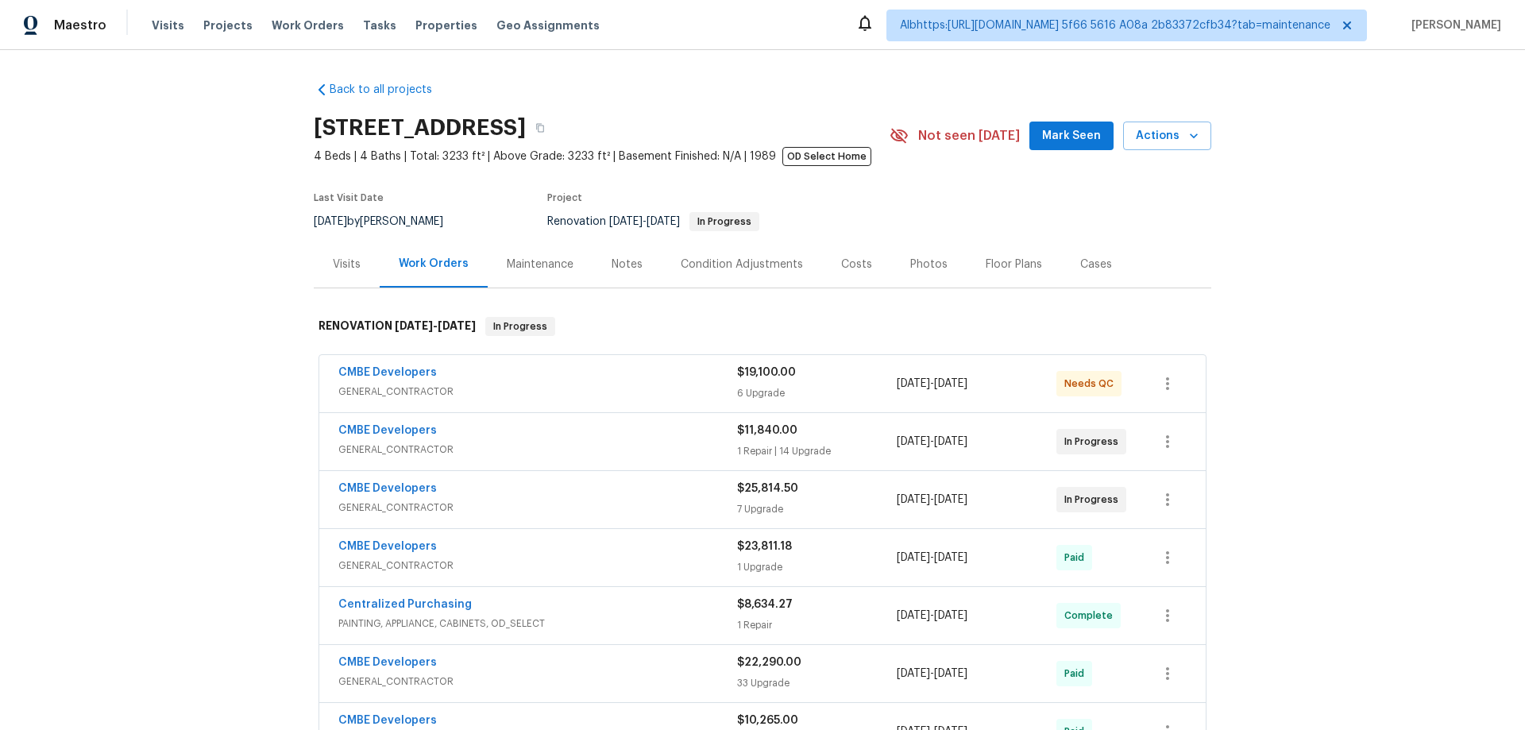
scroll to position [79, 0]
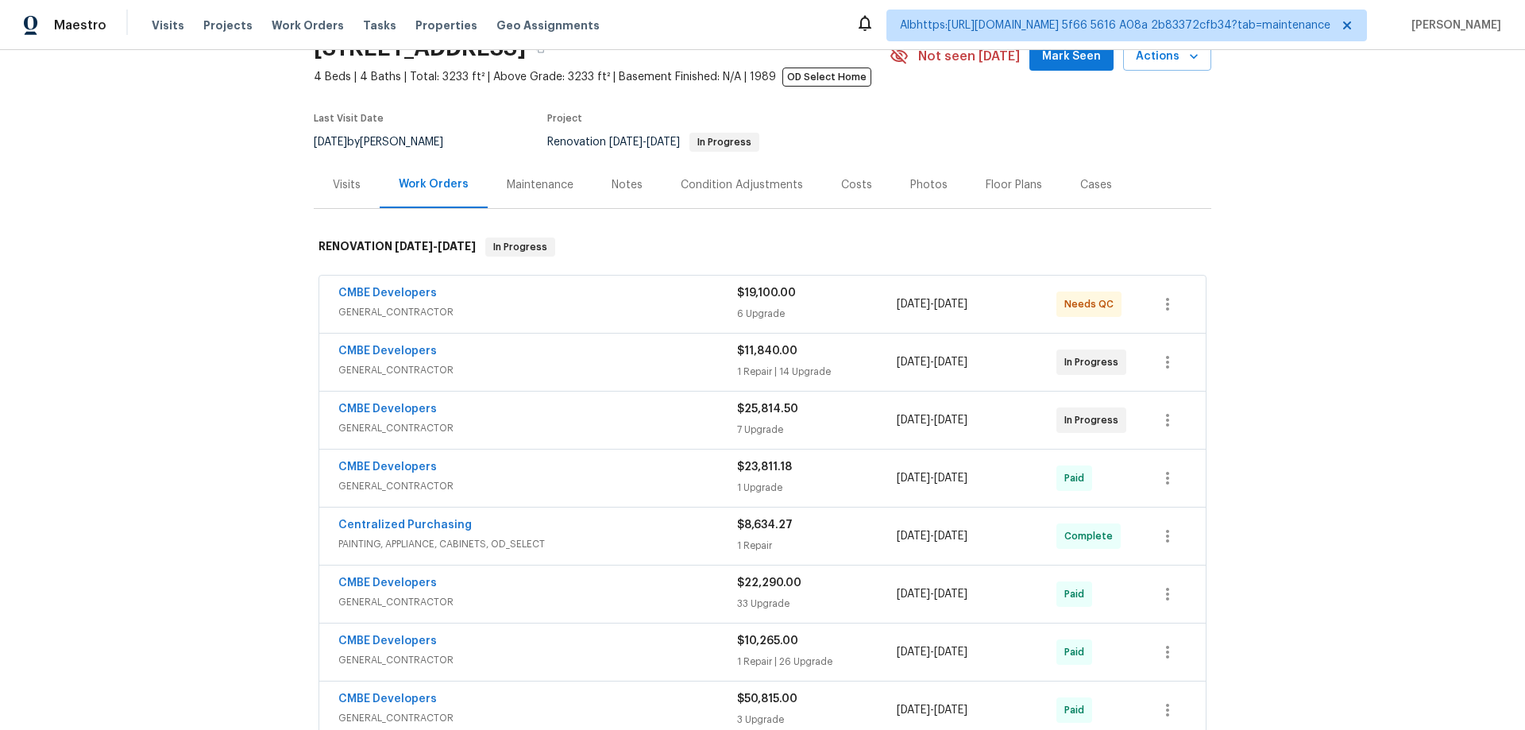
click at [226, 397] on div "Back to all projects 20411 NW 4th St, Pembroke Pines, FL 33029 4 Beds | 4 Baths…" at bounding box center [762, 390] width 1525 height 680
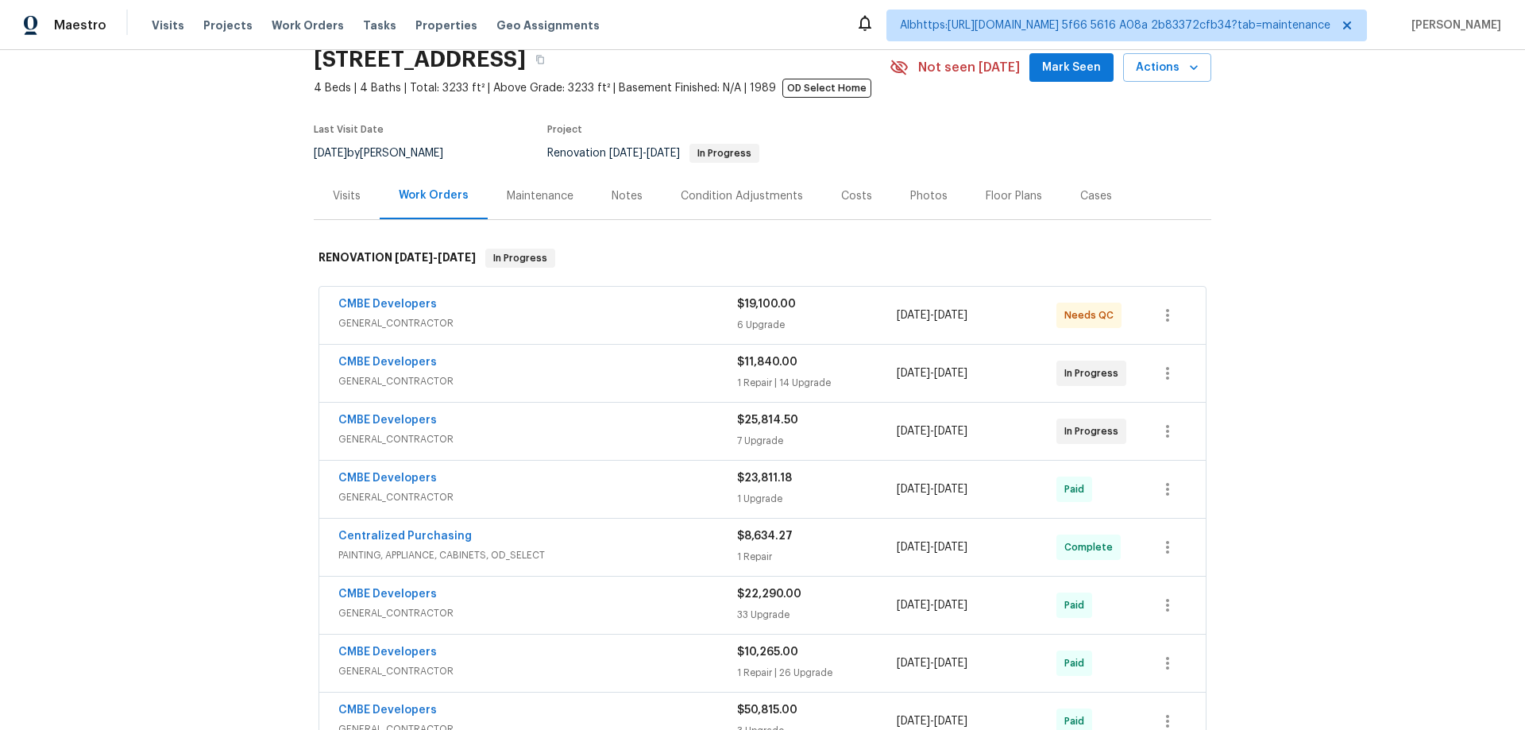
scroll to position [0, 0]
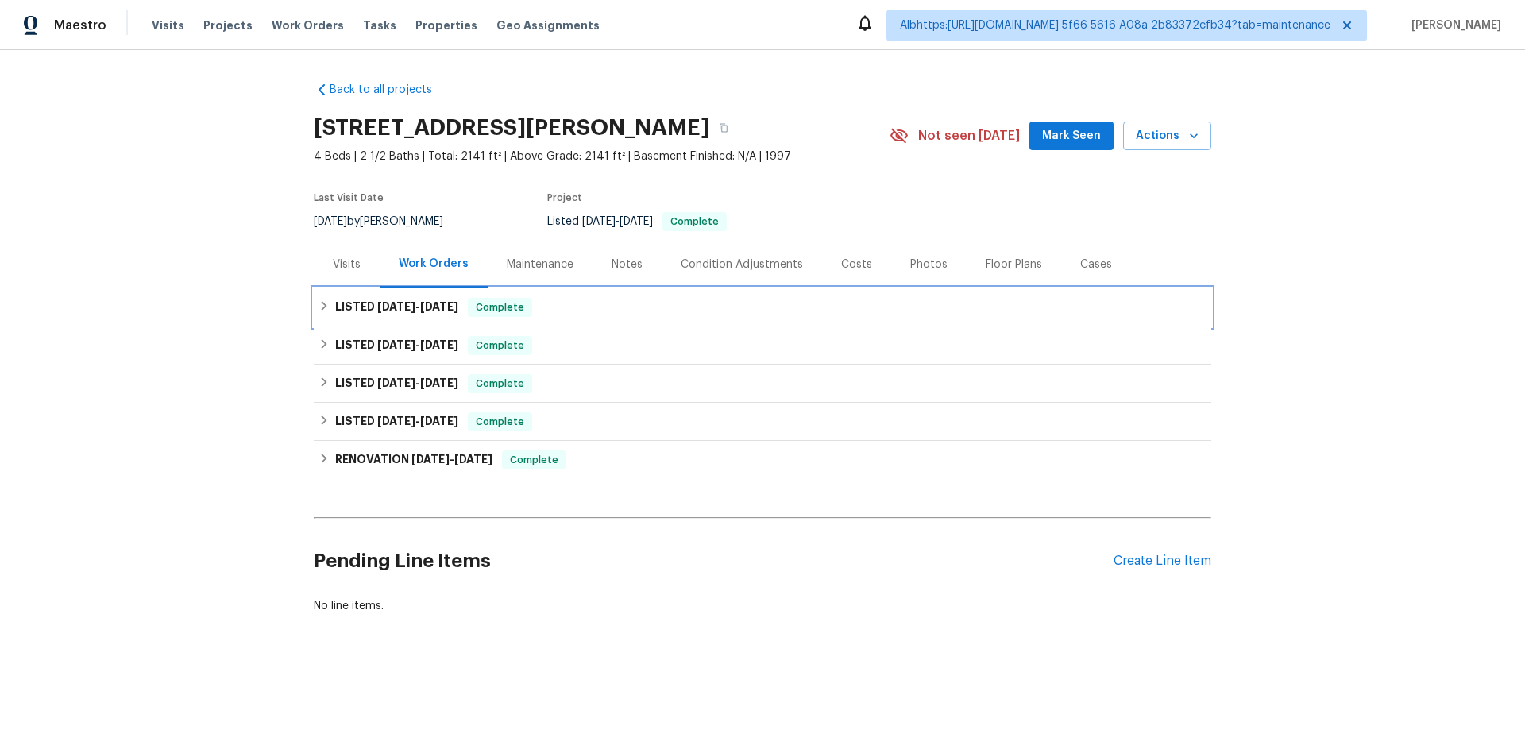
click at [365, 302] on h6 "LISTED [DATE] - [DATE]" at bounding box center [396, 307] width 123 height 19
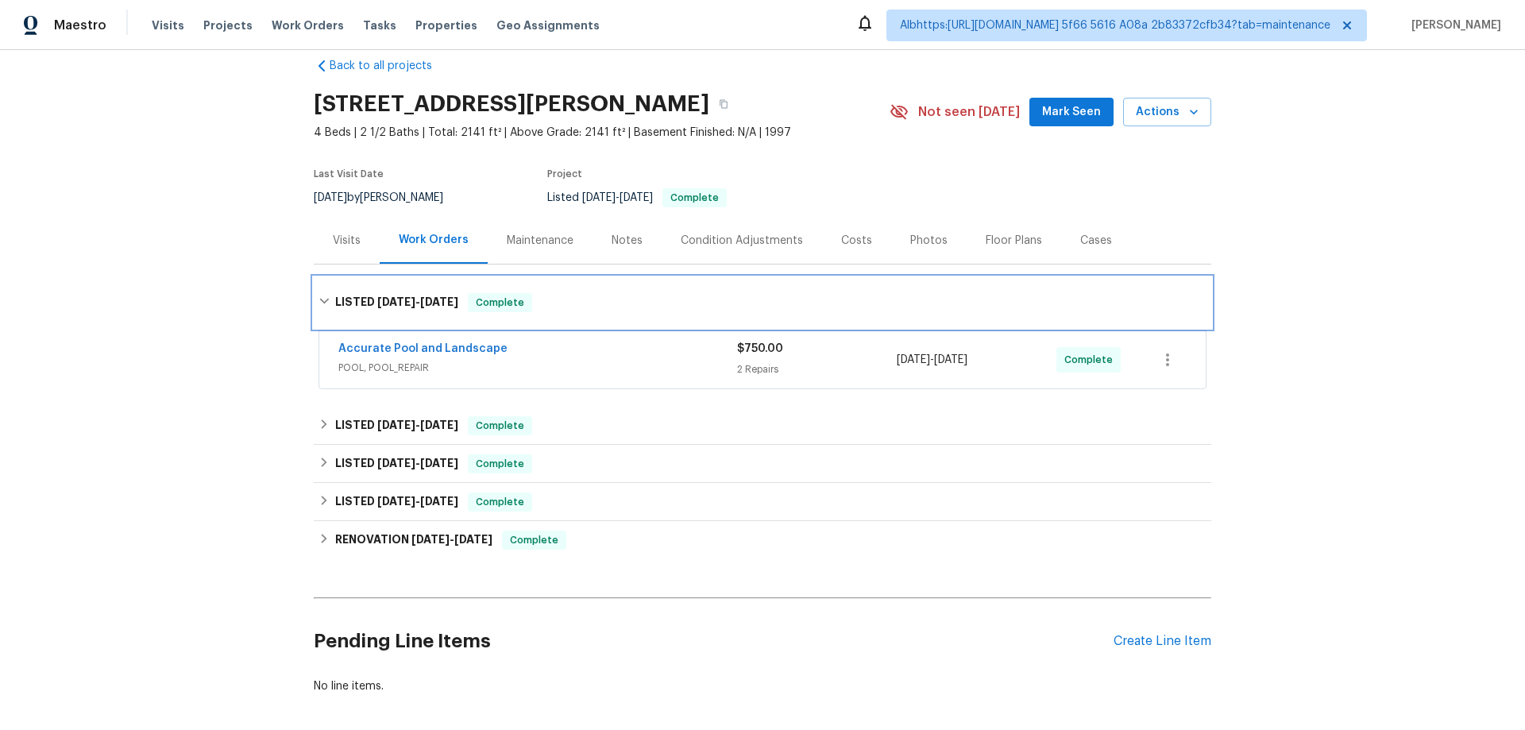
scroll to position [108, 0]
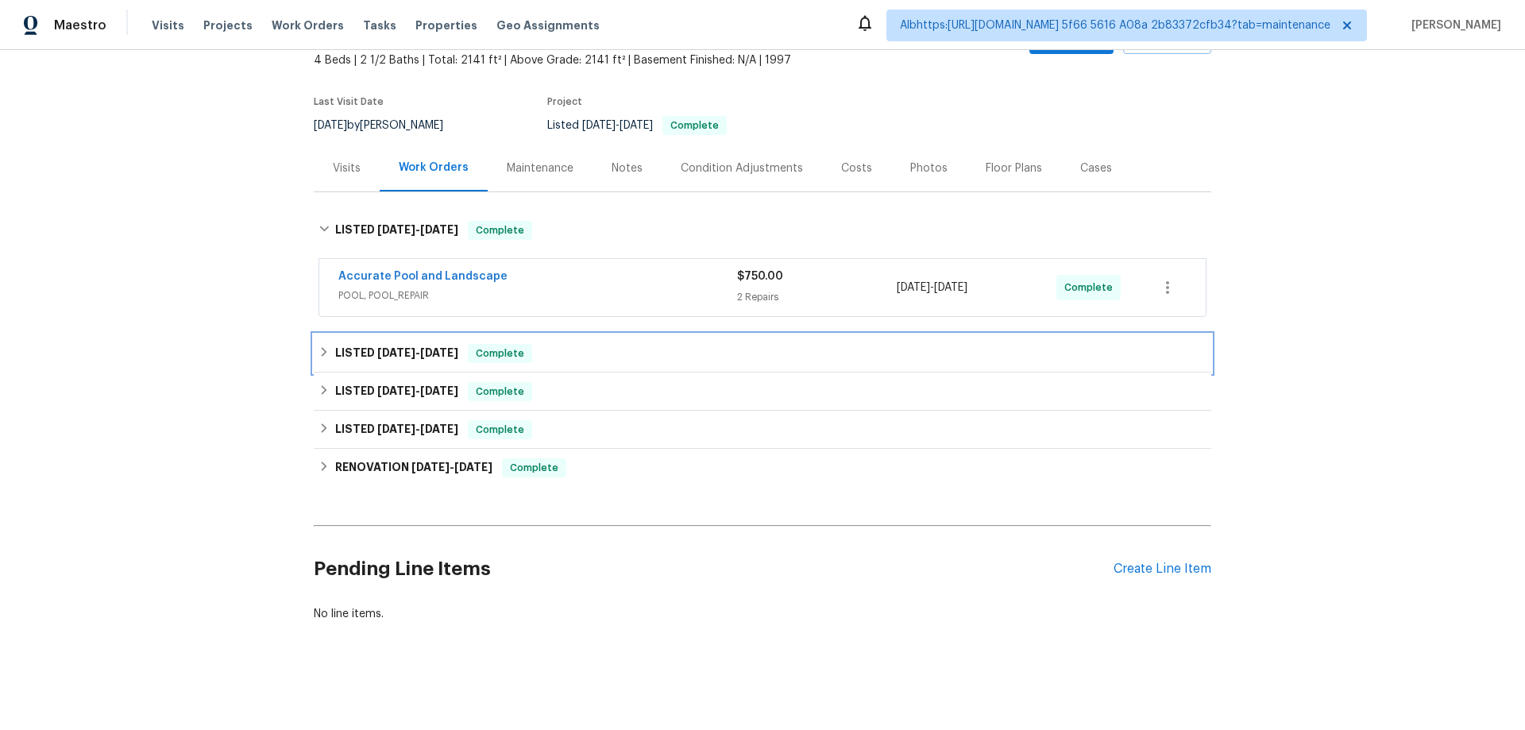
click at [403, 356] on div "LISTED [DATE] - [DATE] Complete" at bounding box center [762, 353] width 897 height 38
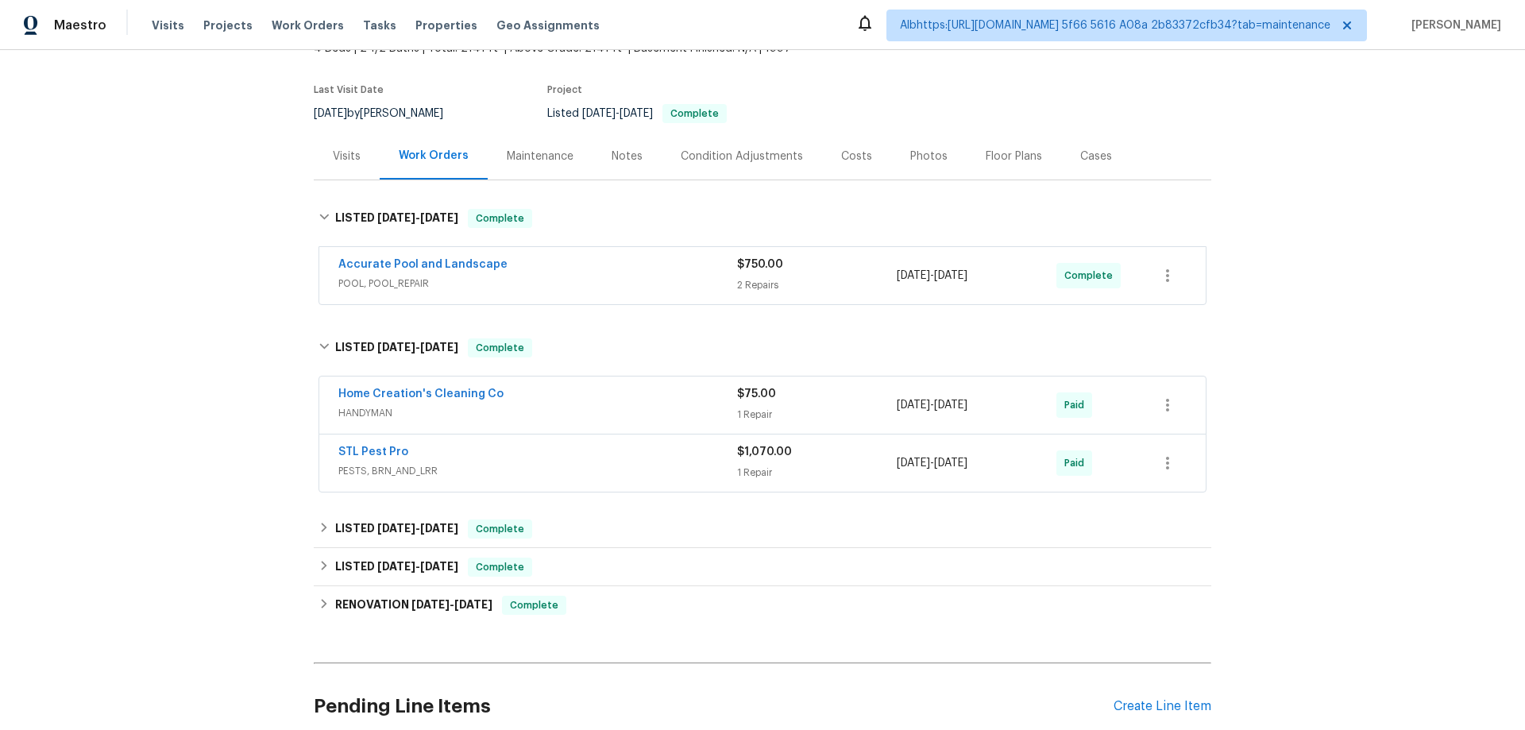
click at [245, 398] on div "Back to all projects [STREET_ADDRESS][PERSON_NAME] 4 Beds | 2 1/2 Baths | Total…" at bounding box center [762, 390] width 1525 height 680
click at [603, 279] on span "POOL, POOL_REPAIR" at bounding box center [537, 284] width 399 height 16
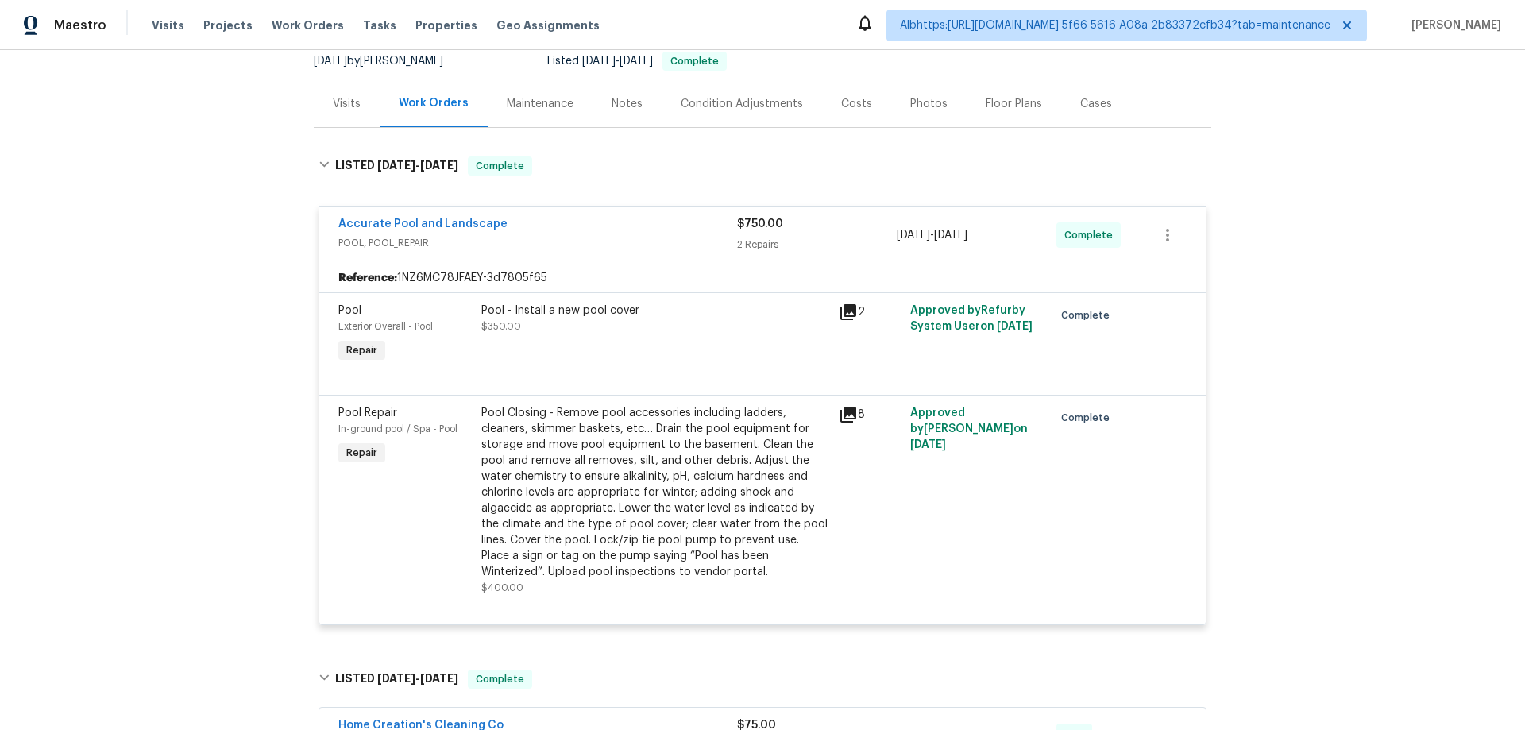
scroll to position [159, 0]
click at [1255, 174] on div "Back to all projects [STREET_ADDRESS][PERSON_NAME] 4 Beds | 2 1/2 Baths | Total…" at bounding box center [762, 390] width 1525 height 680
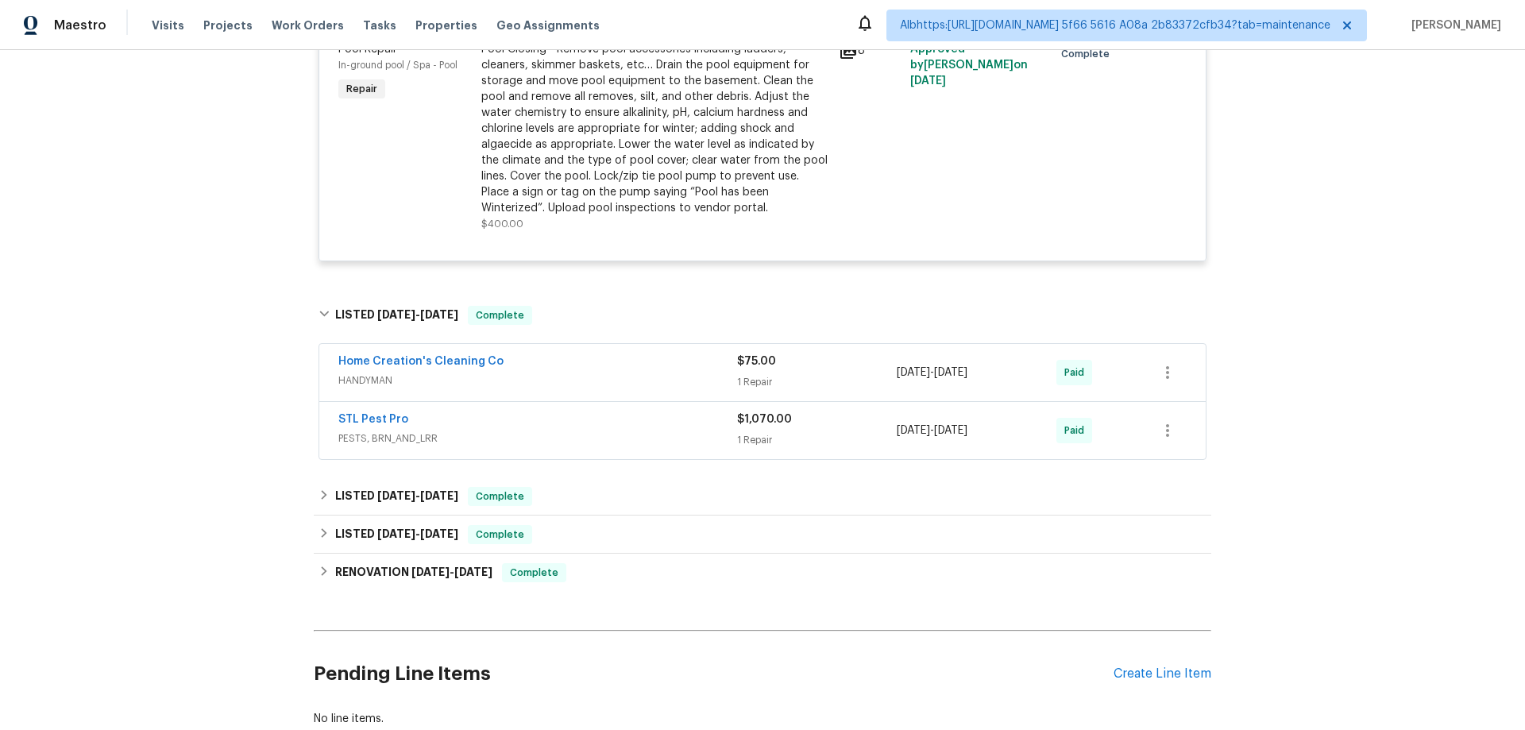
scroll to position [641, 0]
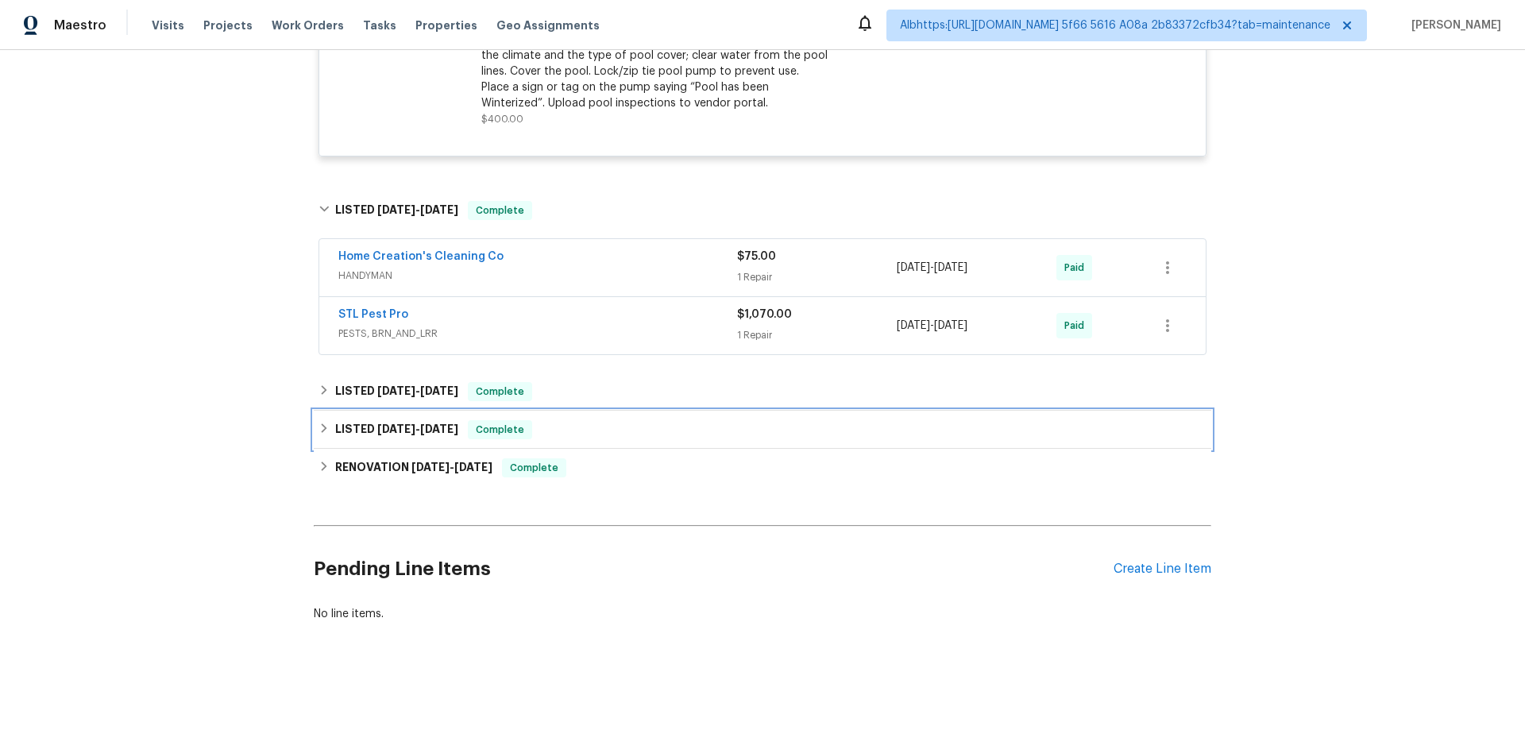
drag, startPoint x: 410, startPoint y: 420, endPoint x: 415, endPoint y: 391, distance: 29.9
click at [409, 423] on span "[DATE] - [DATE]" at bounding box center [417, 428] width 81 height 11
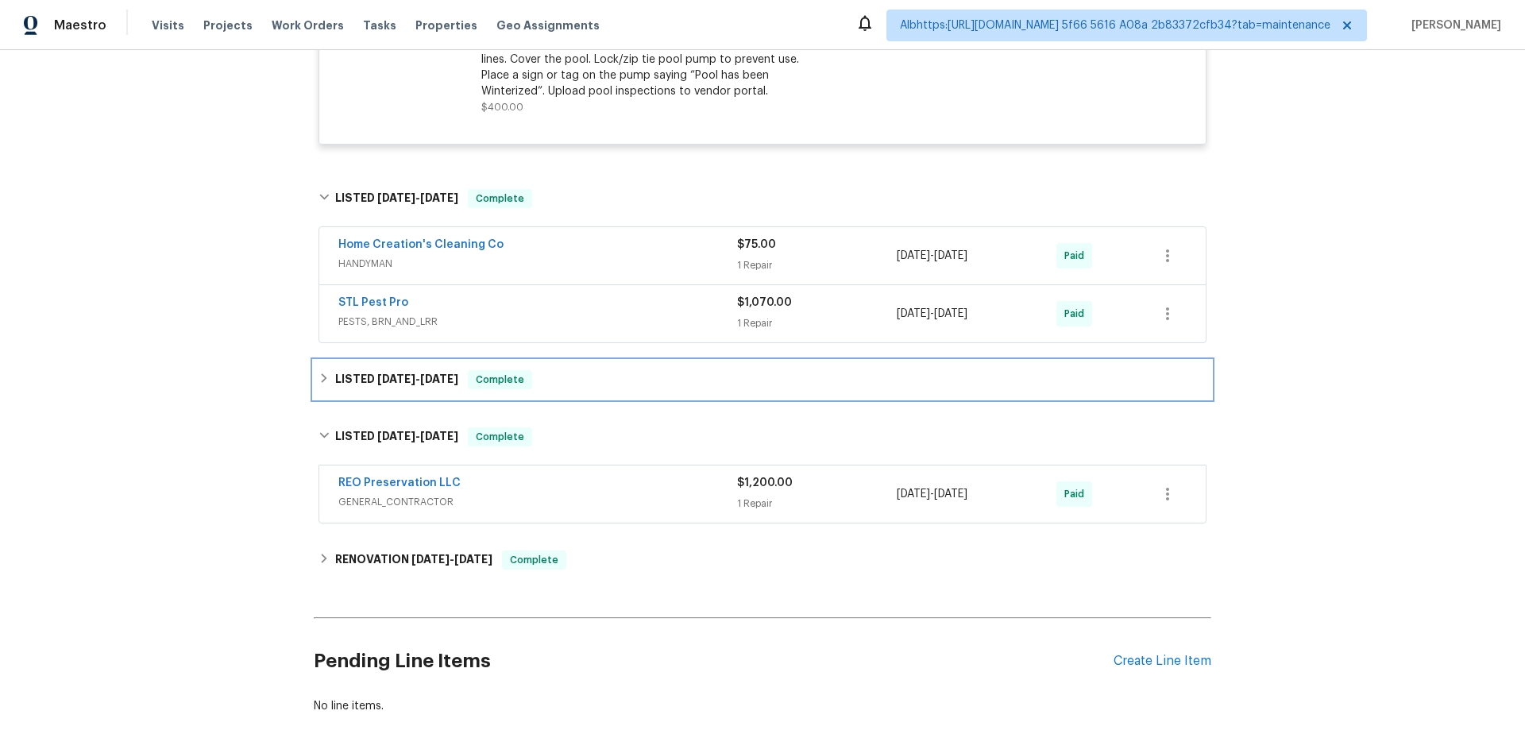
click at [415, 391] on div "LISTED [DATE] - [DATE] Complete" at bounding box center [762, 380] width 897 height 38
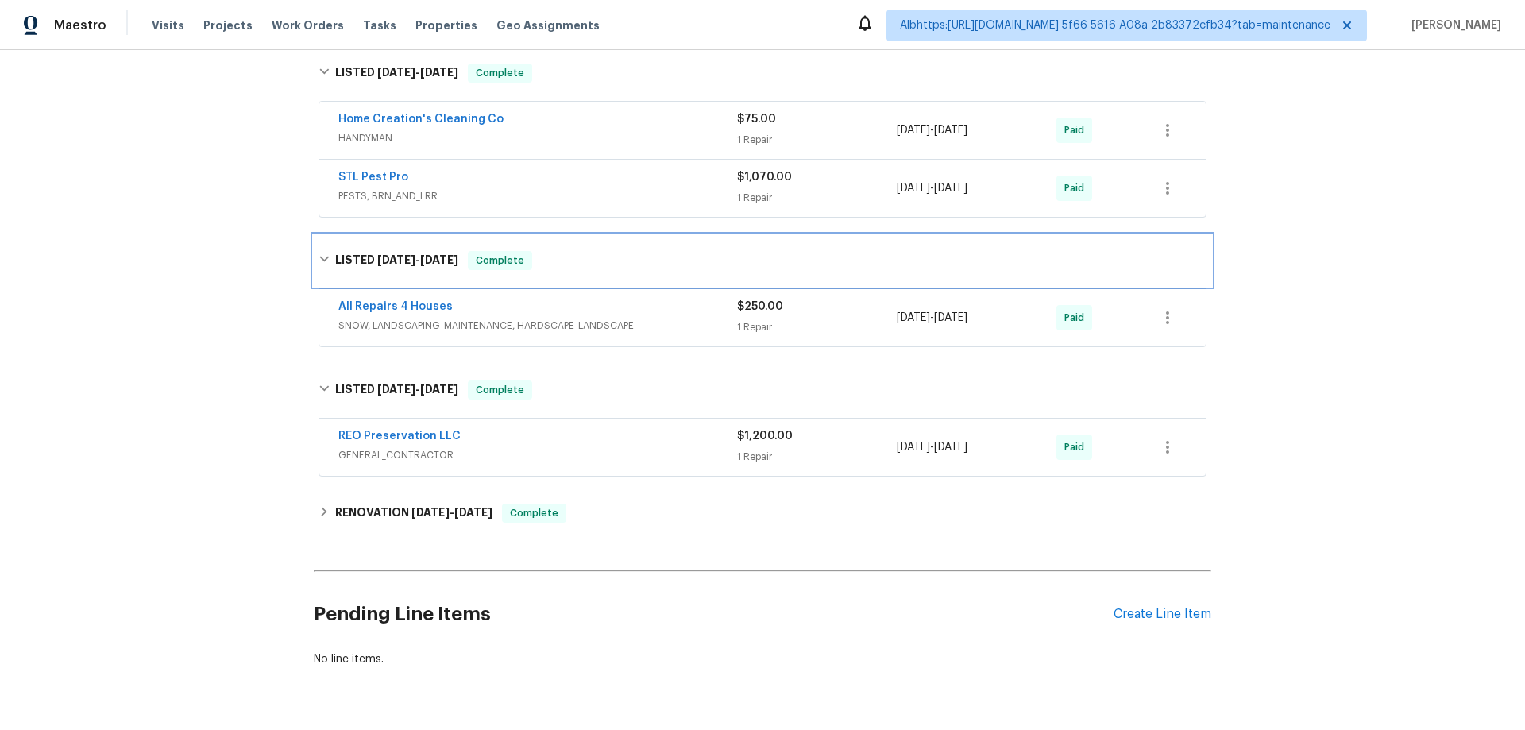
scroll to position [824, 0]
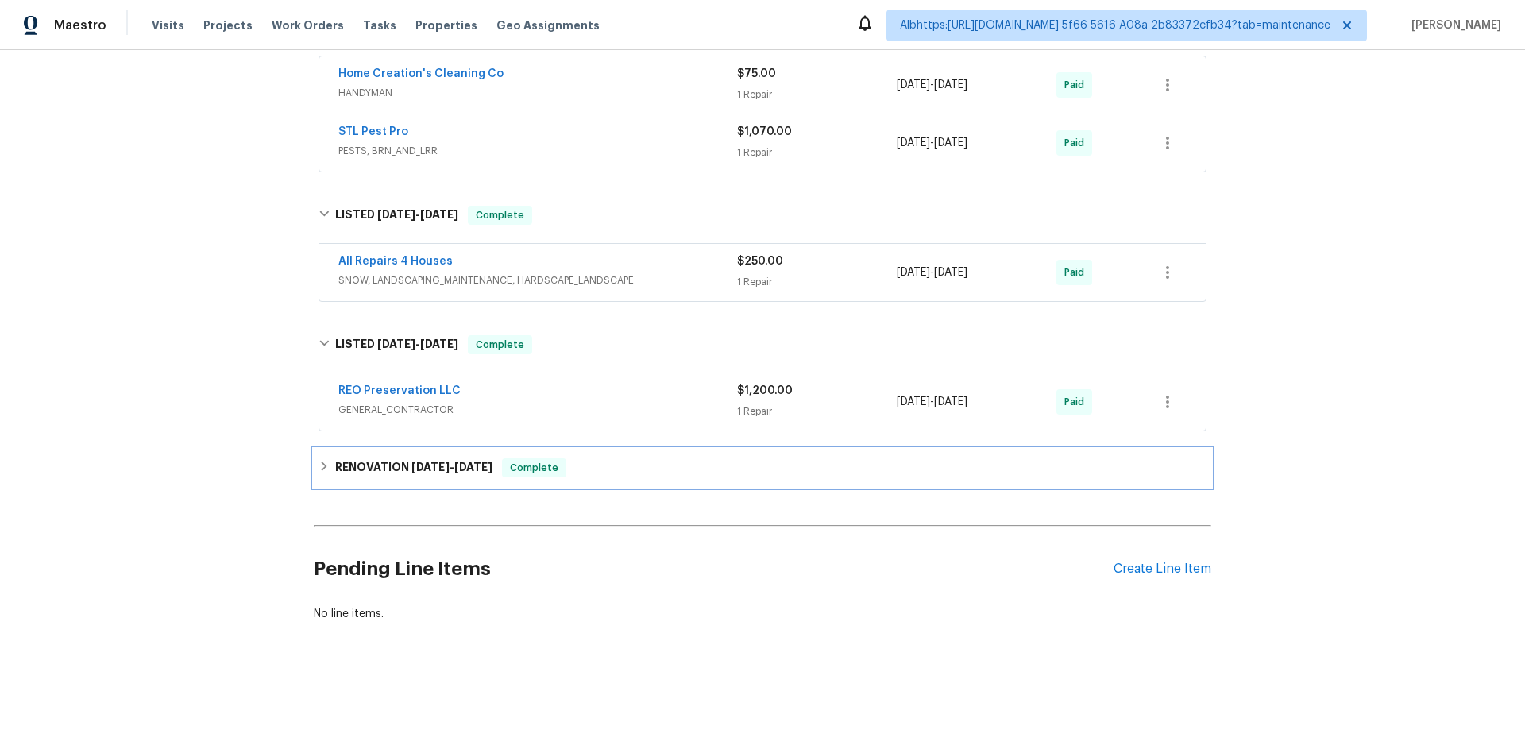
click at [335, 463] on h6 "RENOVATION [DATE] - [DATE]" at bounding box center [413, 467] width 157 height 19
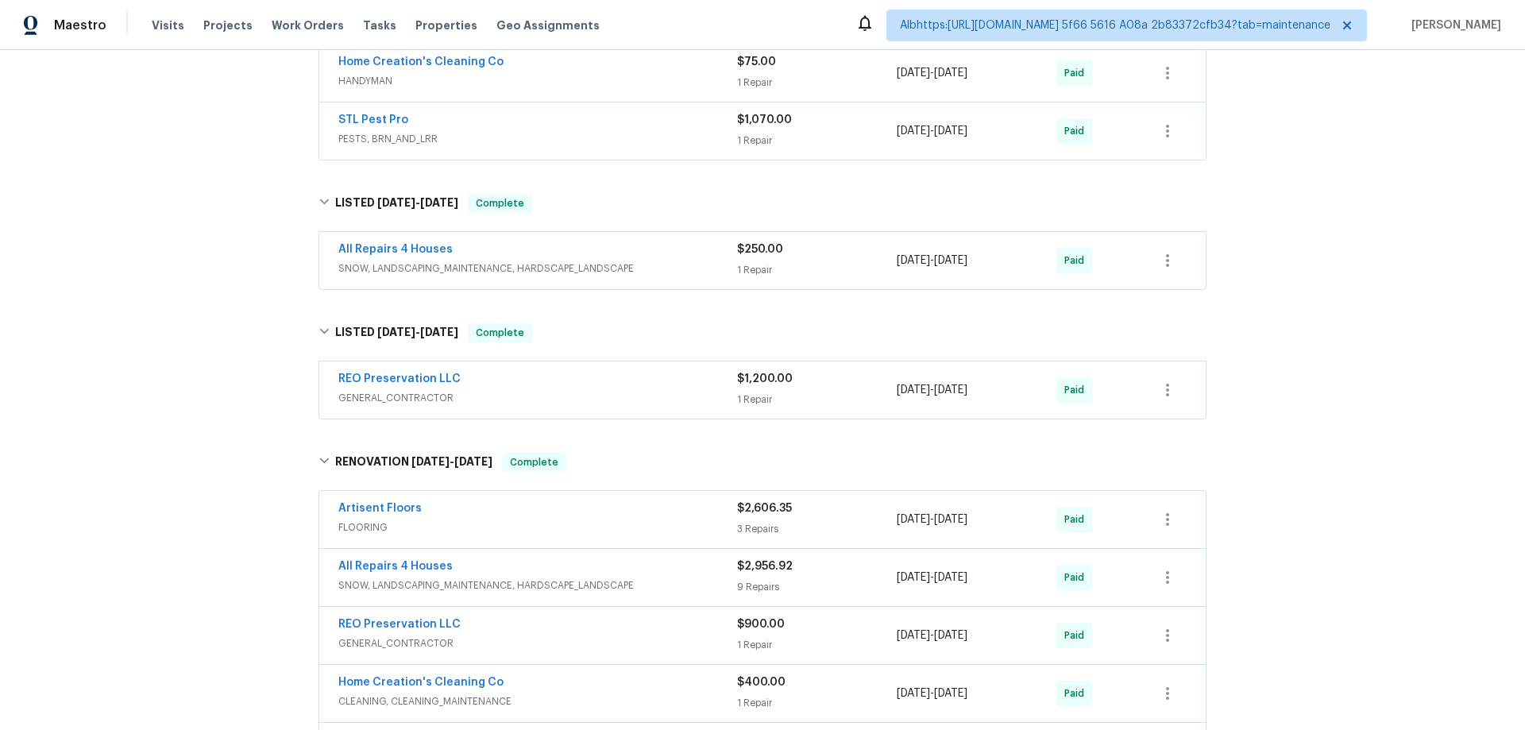
click at [192, 422] on div "Back to all projects [STREET_ADDRESS][PERSON_NAME] 4 Beds | 2 1/2 Baths | Total…" at bounding box center [762, 390] width 1525 height 680
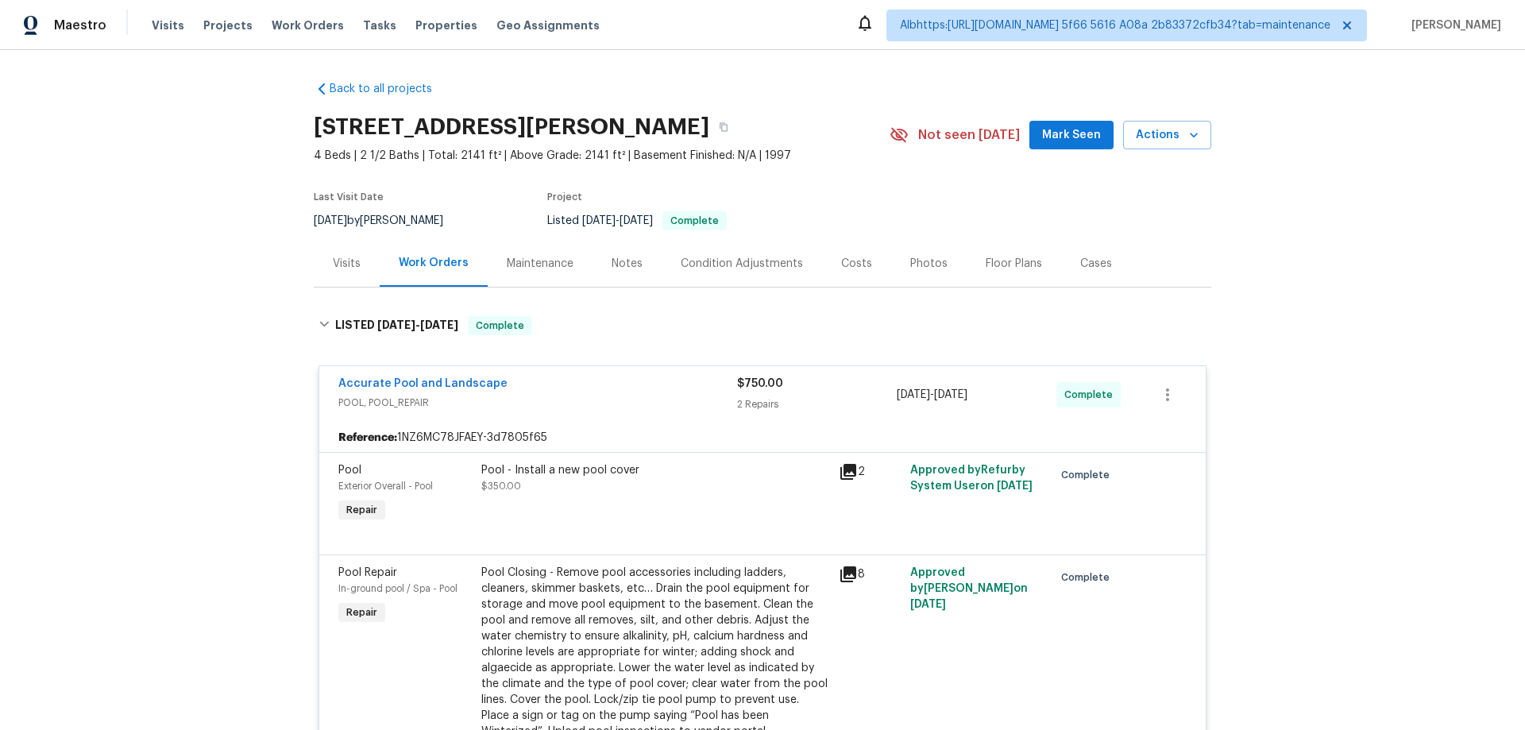
scroll to position [0, 0]
click at [149, 366] on div "Back to all projects [STREET_ADDRESS][PERSON_NAME] 4 Beds | 2 1/2 Baths | Total…" at bounding box center [762, 390] width 1525 height 680
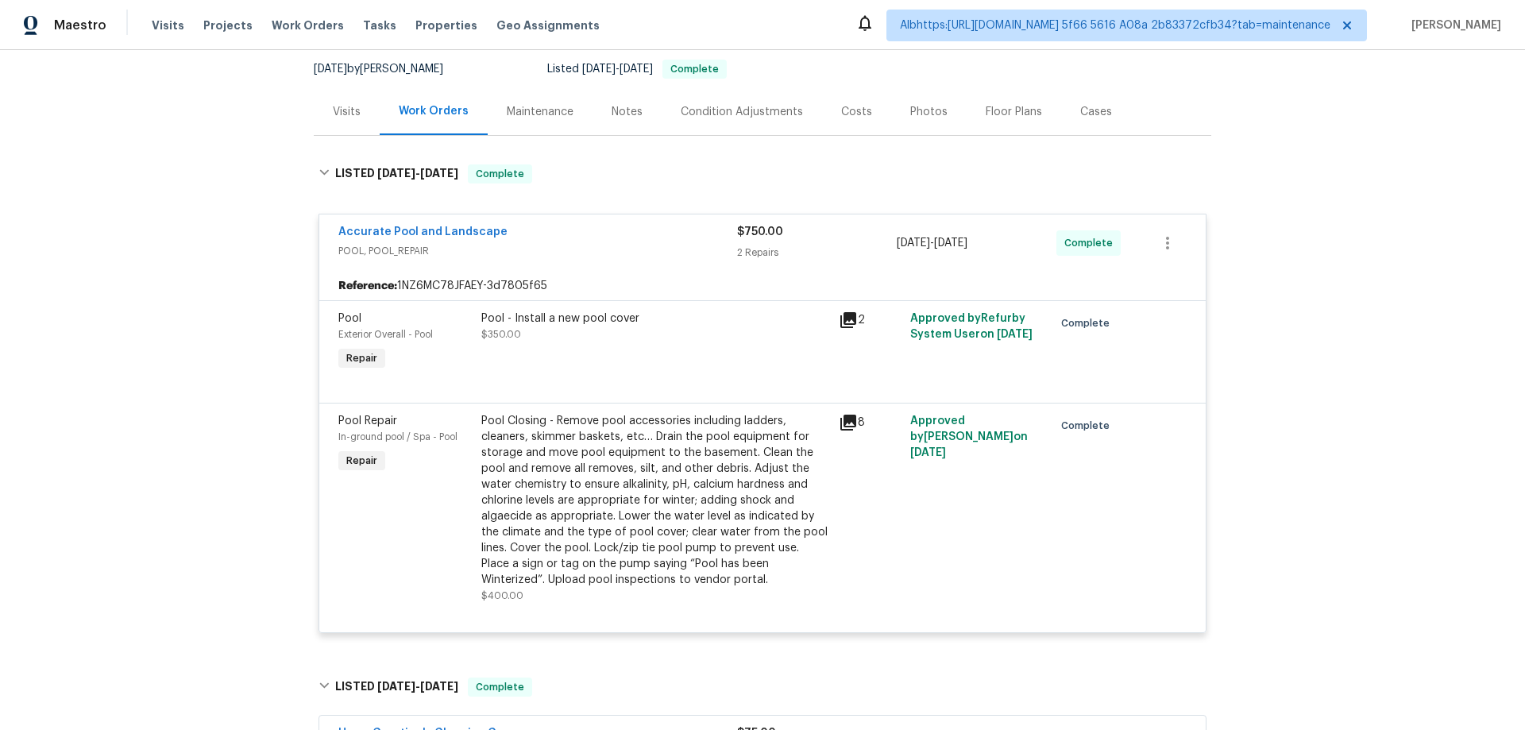
scroll to position [159, 0]
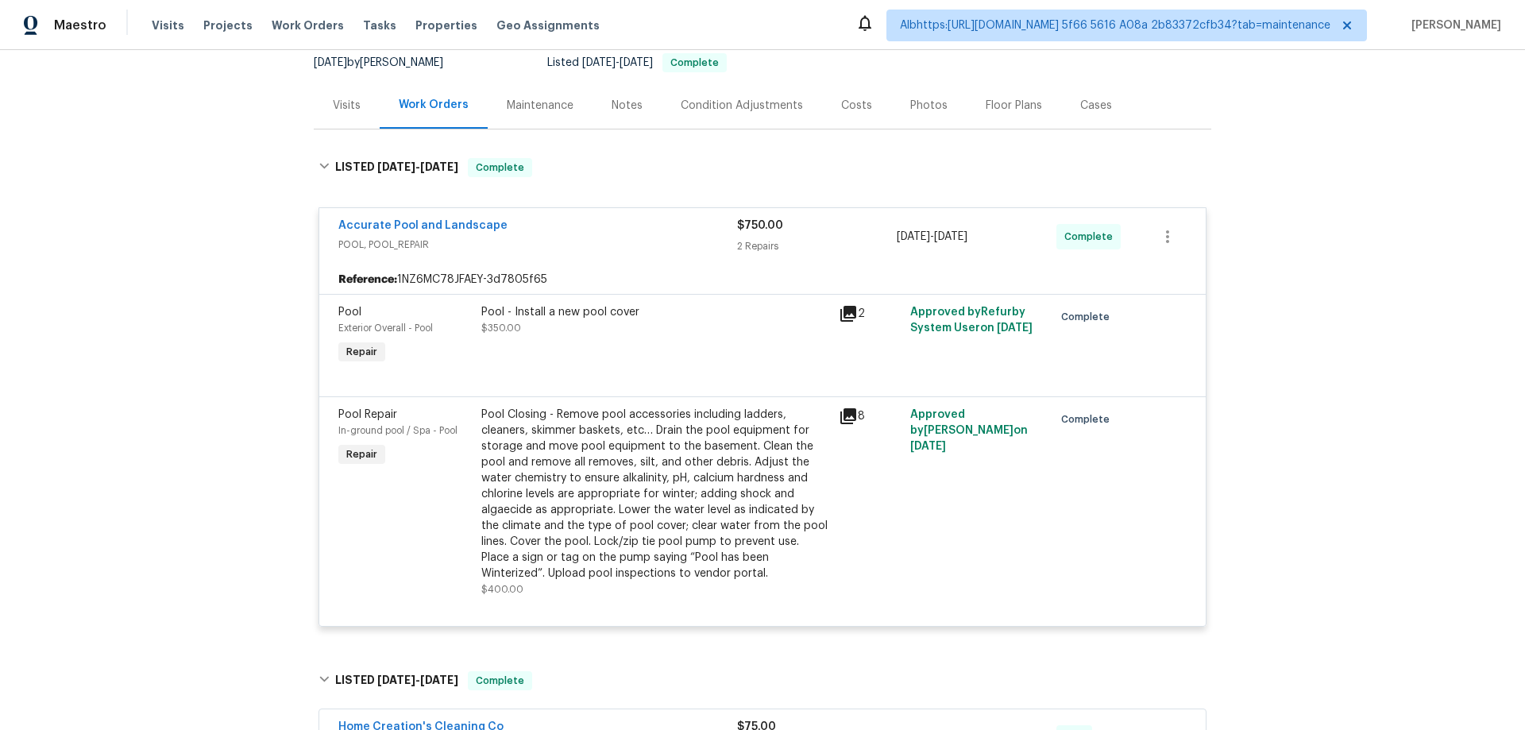
click at [218, 376] on div "Back to all projects [STREET_ADDRESS][PERSON_NAME] 4 Beds | 2 1/2 Baths | Total…" at bounding box center [762, 390] width 1525 height 680
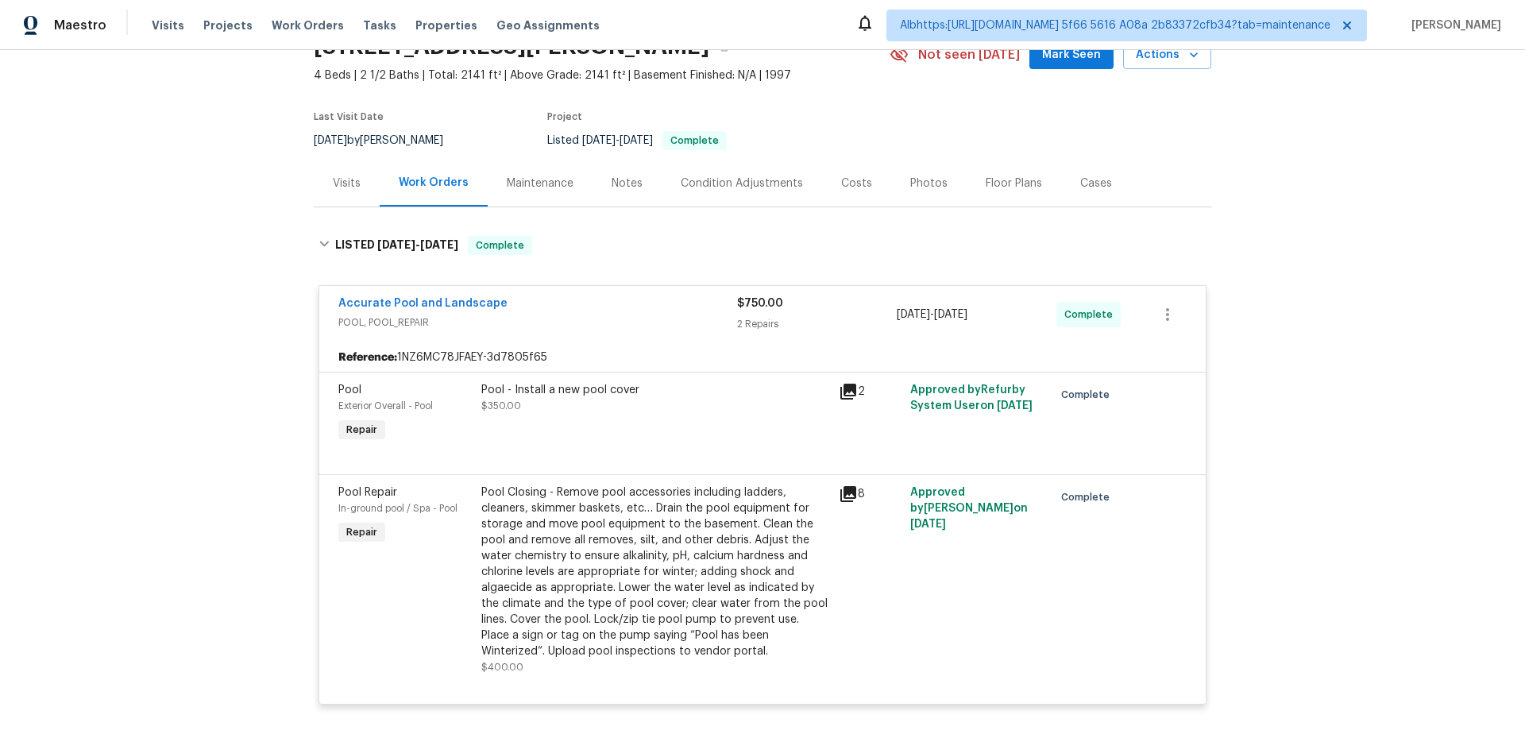
scroll to position [79, 0]
click at [255, 336] on div "Back to all projects [STREET_ADDRESS][PERSON_NAME] 4 Beds | 2 1/2 Baths | Total…" at bounding box center [762, 390] width 1525 height 680
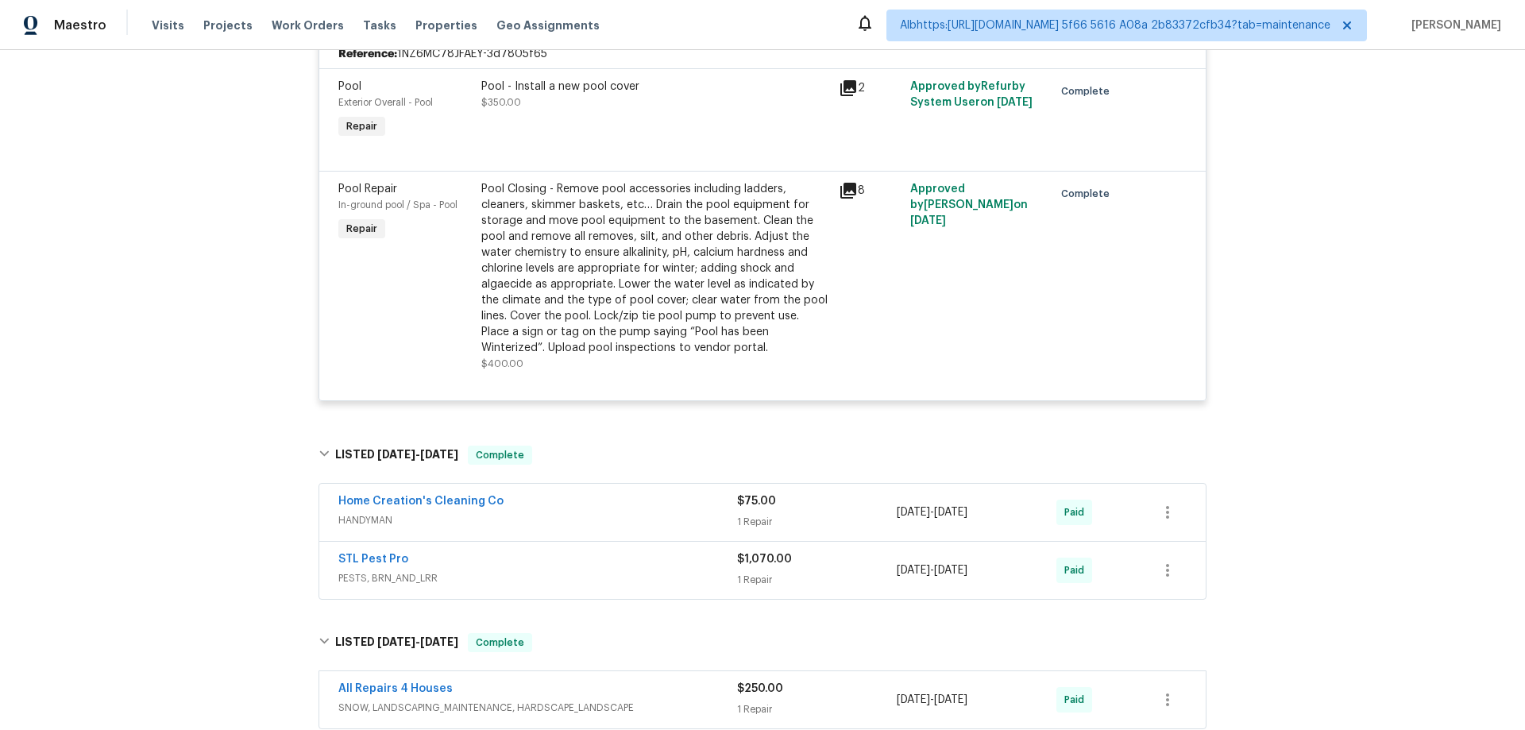
scroll to position [397, 0]
